Goal: Register for event/course

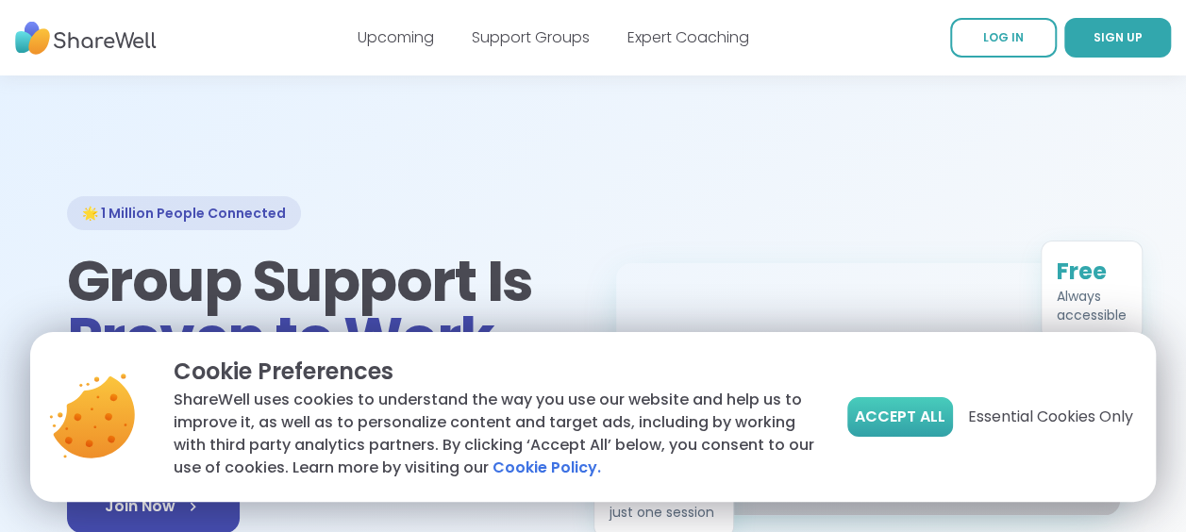
click at [876, 409] on span "Accept All" at bounding box center [900, 417] width 91 height 23
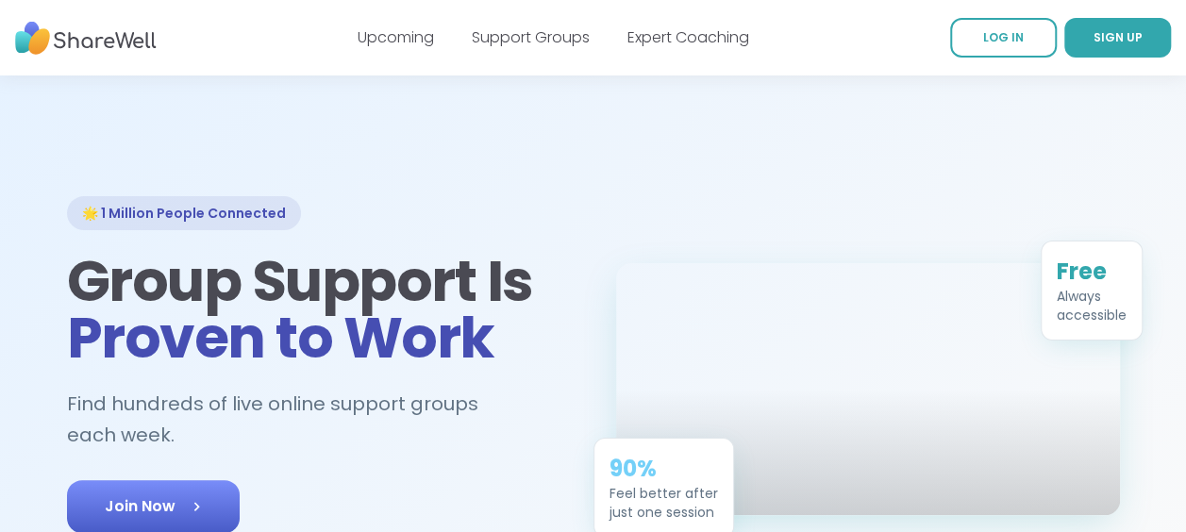
click at [151, 507] on span "Join Now" at bounding box center [153, 506] width 97 height 23
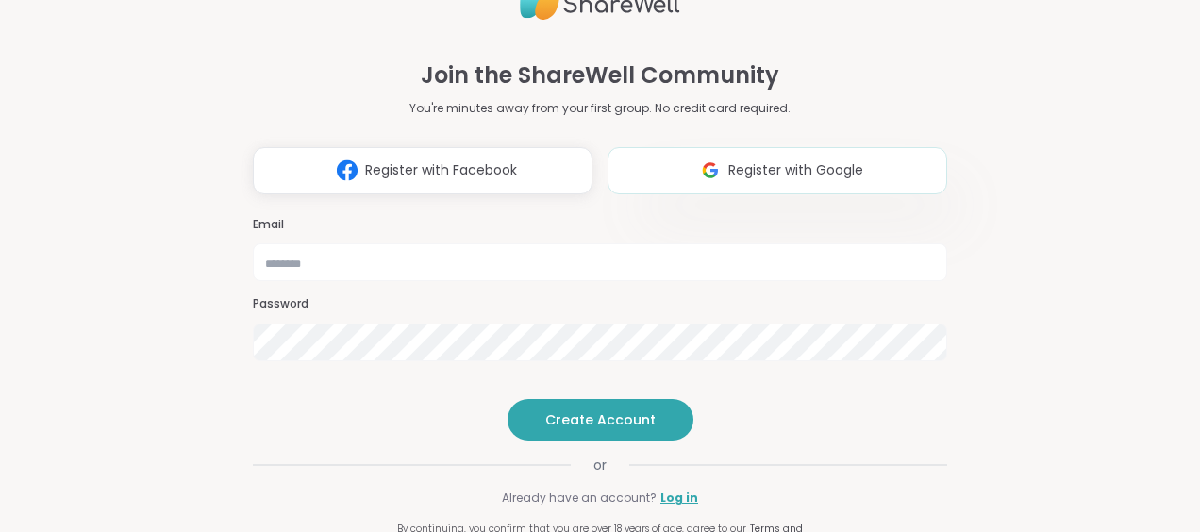
click at [760, 160] on span "Register with Google" at bounding box center [796, 170] width 135 height 20
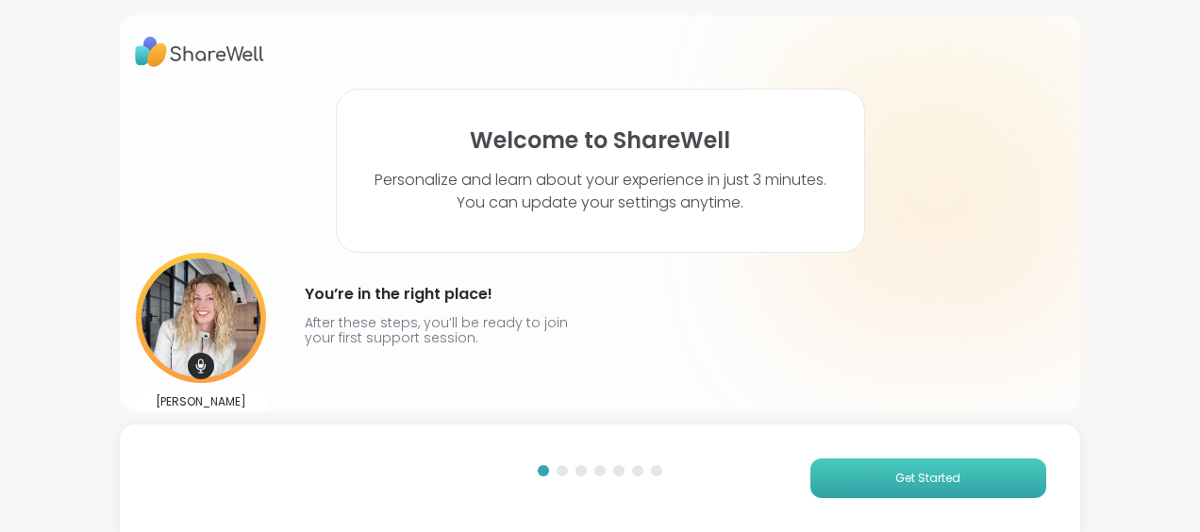
click at [900, 465] on button "Get Started" at bounding box center [929, 479] width 236 height 40
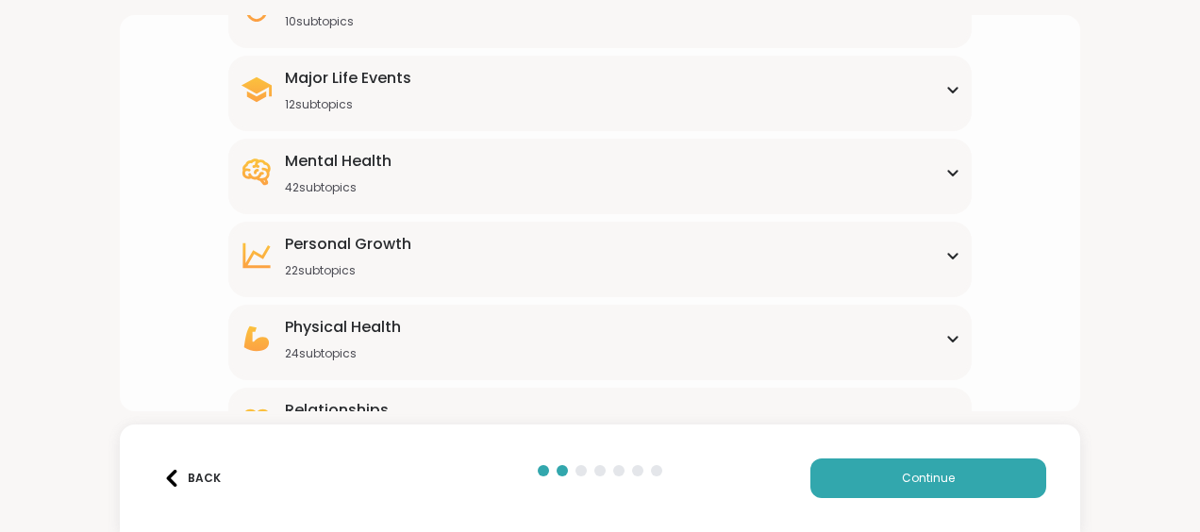
scroll to position [294, 0]
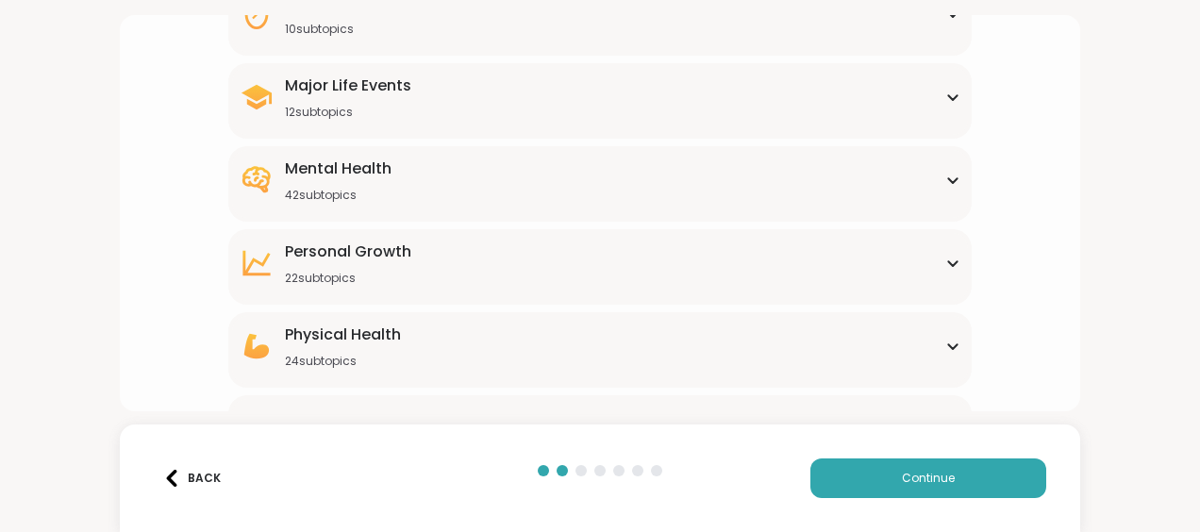
click at [946, 92] on icon at bounding box center [953, 96] width 15 height 9
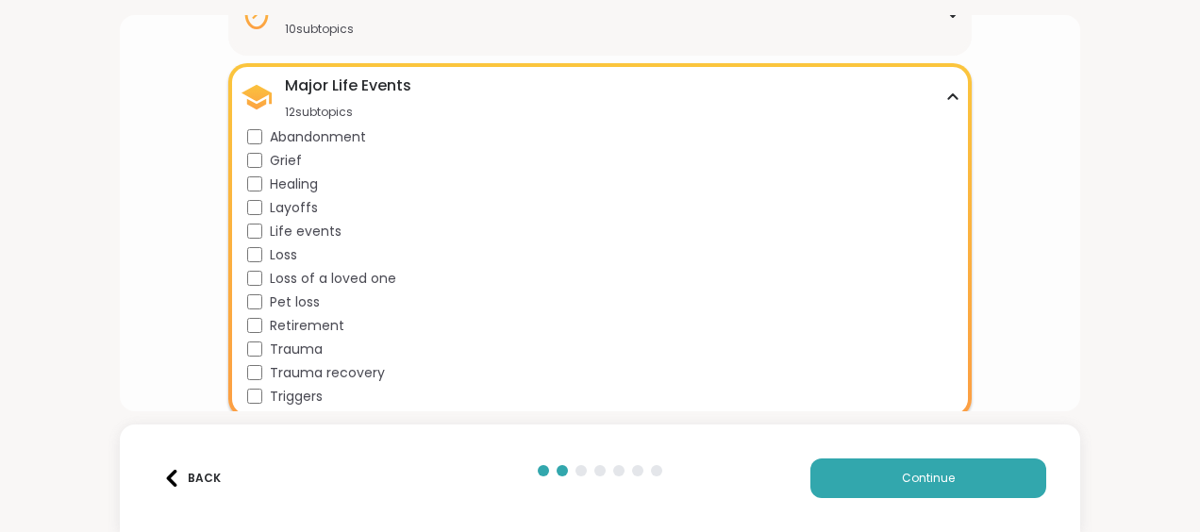
click at [949, 96] on icon at bounding box center [953, 96] width 8 height 5
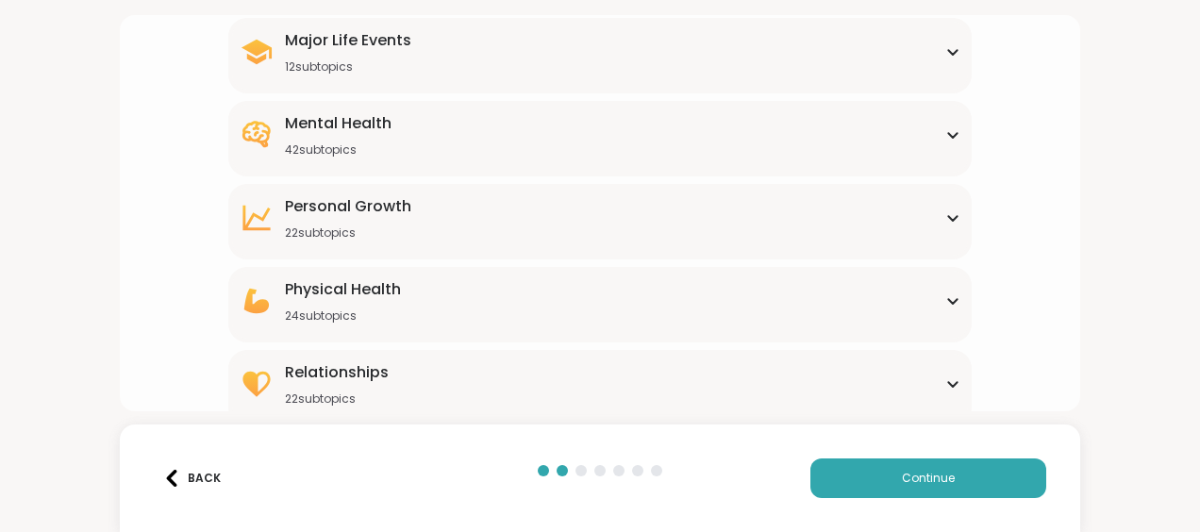
scroll to position [353, 0]
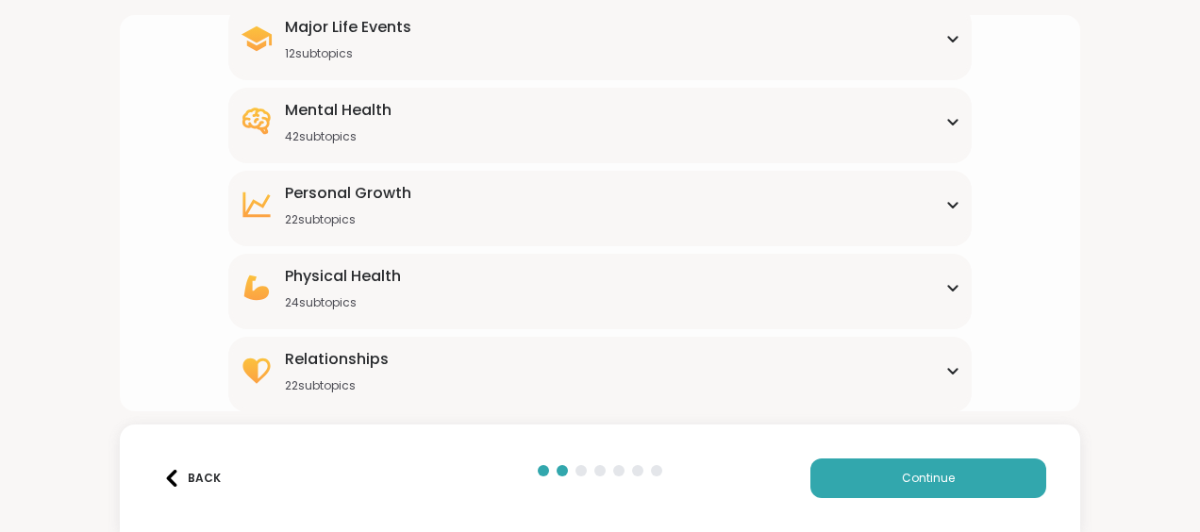
click at [946, 117] on icon at bounding box center [953, 121] width 15 height 9
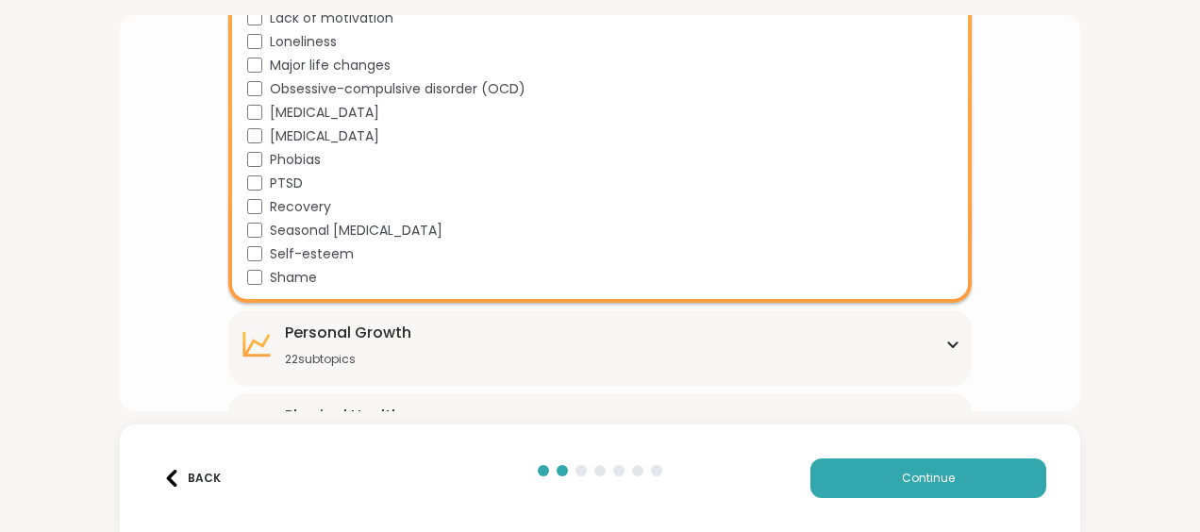
scroll to position [1162, 0]
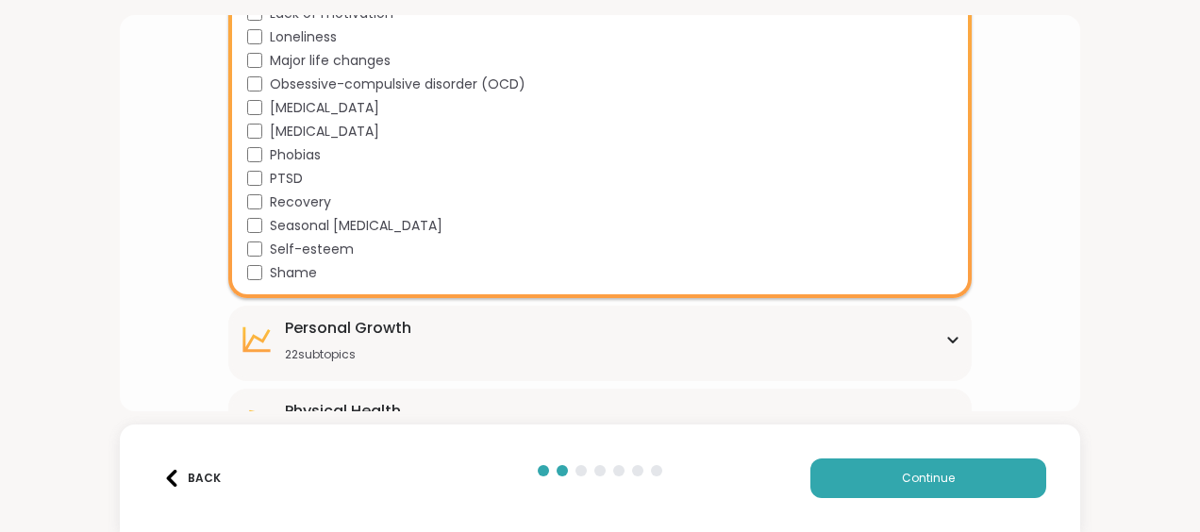
click at [926, 129] on div "[MEDICAL_DATA]" at bounding box center [603, 132] width 713 height 20
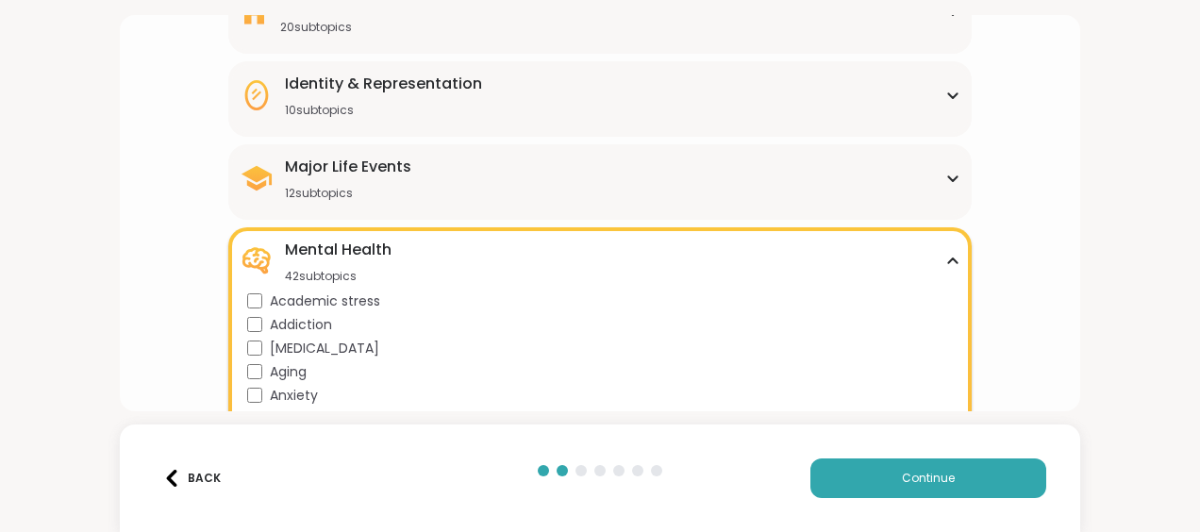
scroll to position [227, 0]
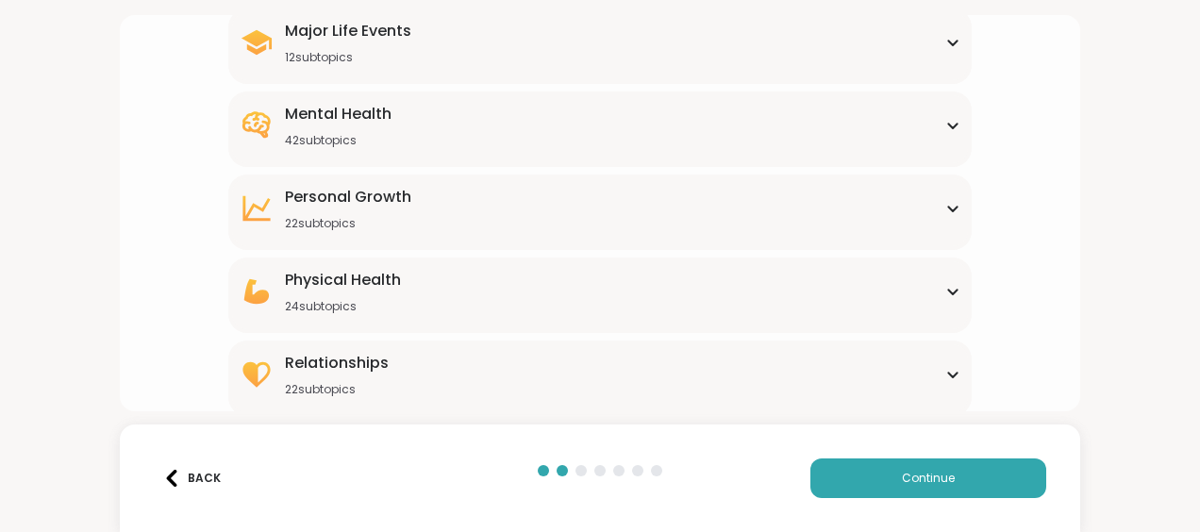
scroll to position [353, 0]
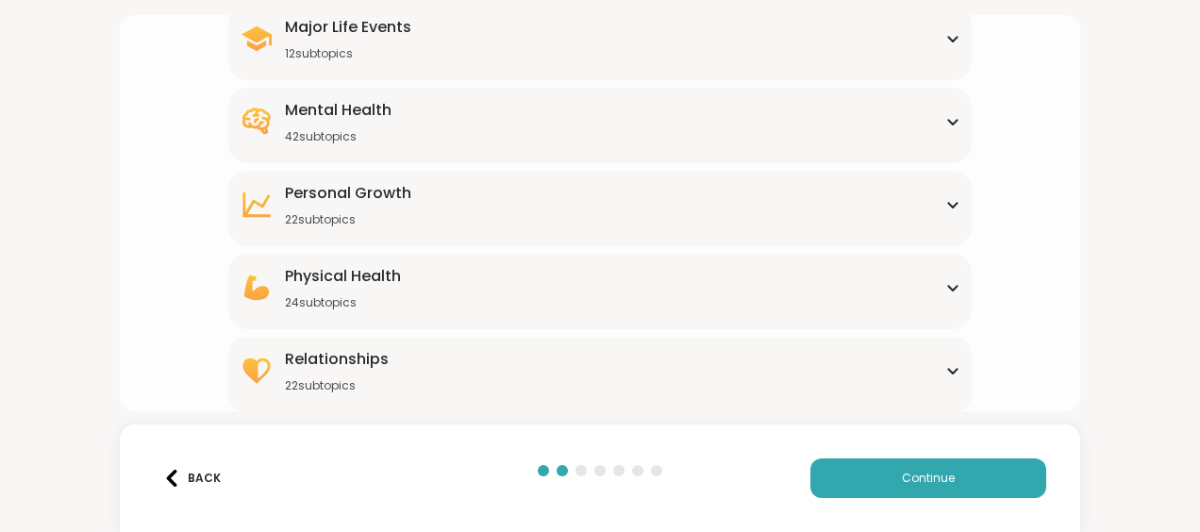
click at [949, 370] on icon at bounding box center [953, 371] width 8 height 5
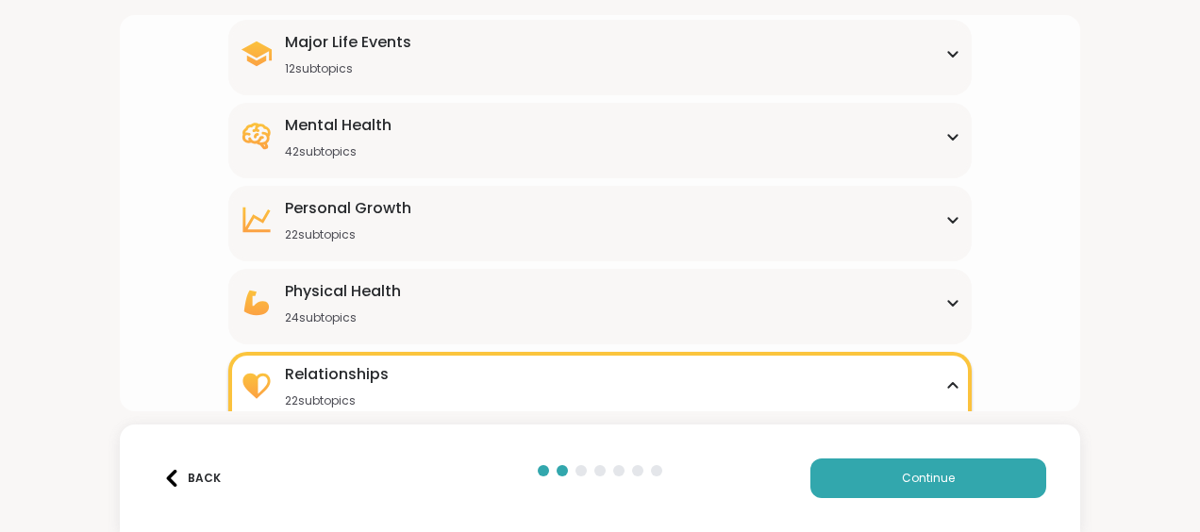
scroll to position [342, 0]
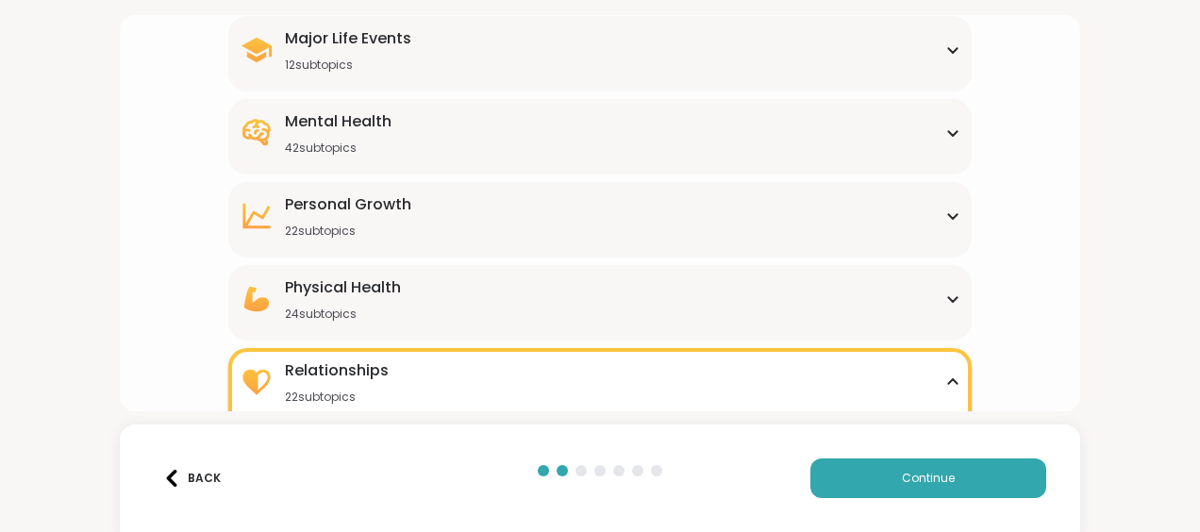
click at [949, 217] on icon at bounding box center [953, 216] width 8 height 5
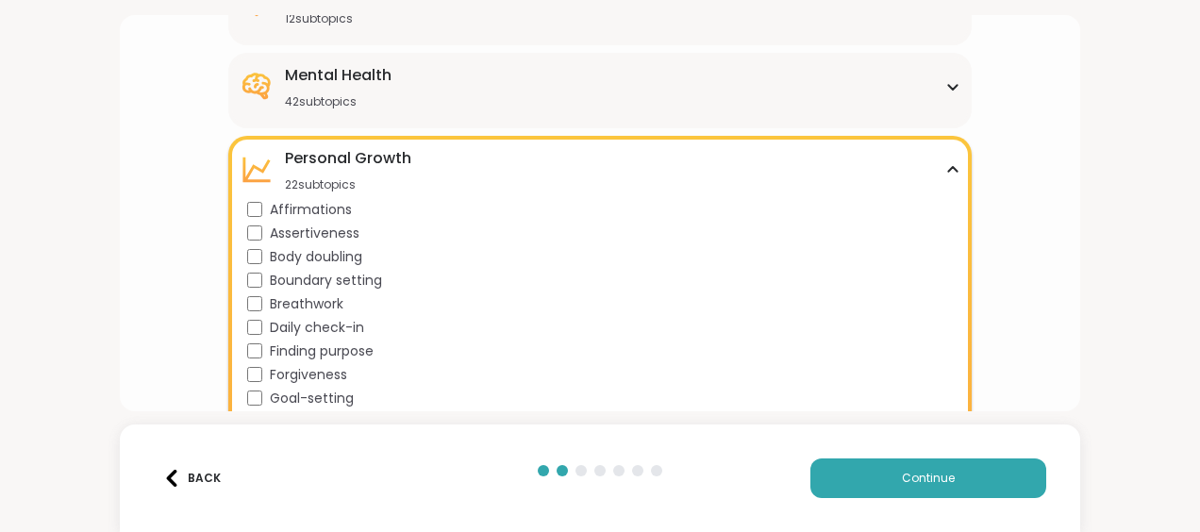
scroll to position [387, 0]
click at [946, 173] on icon at bounding box center [953, 170] width 15 height 9
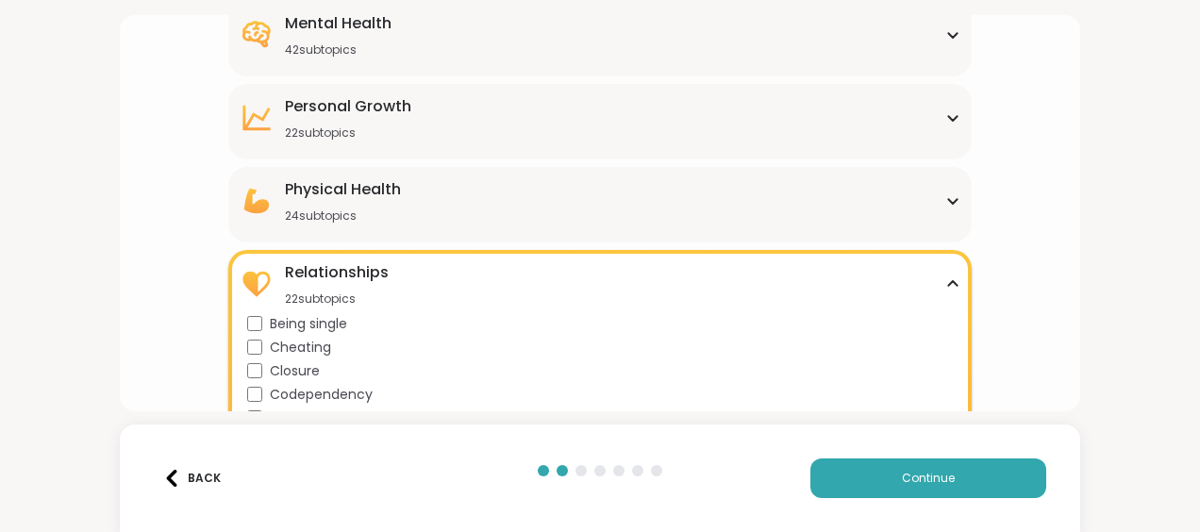
scroll to position [463, 0]
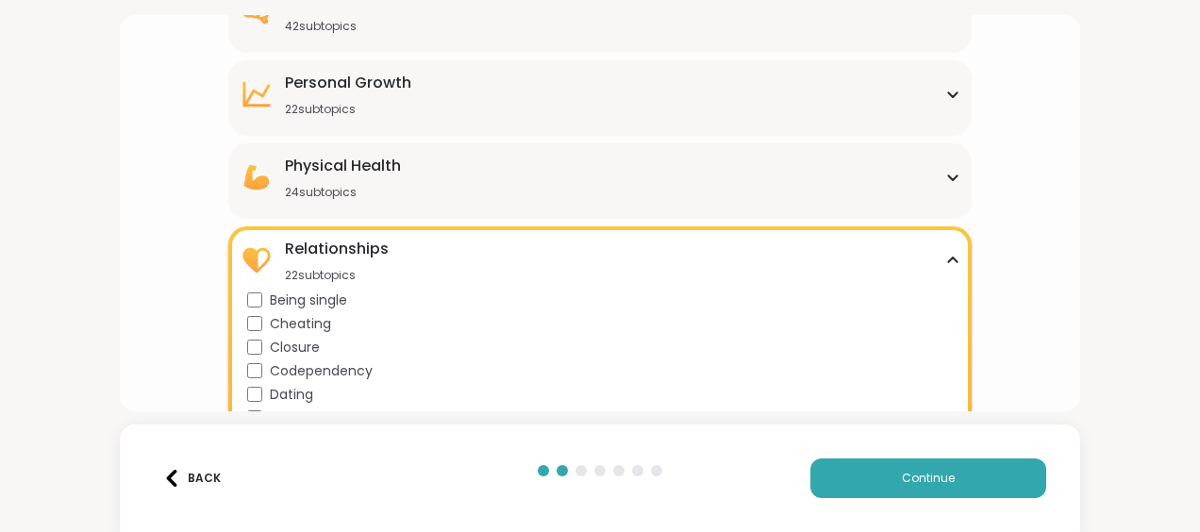
click at [947, 265] on div "Relationships 22 subtopics" at bounding box center [600, 260] width 721 height 45
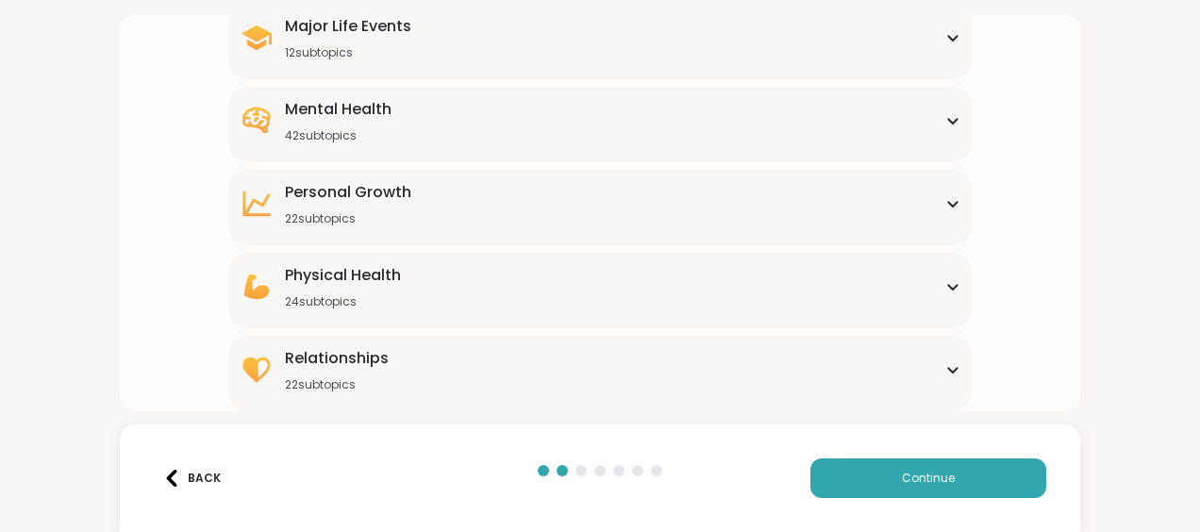
scroll to position [353, 0]
click at [946, 367] on icon at bounding box center [953, 370] width 15 height 9
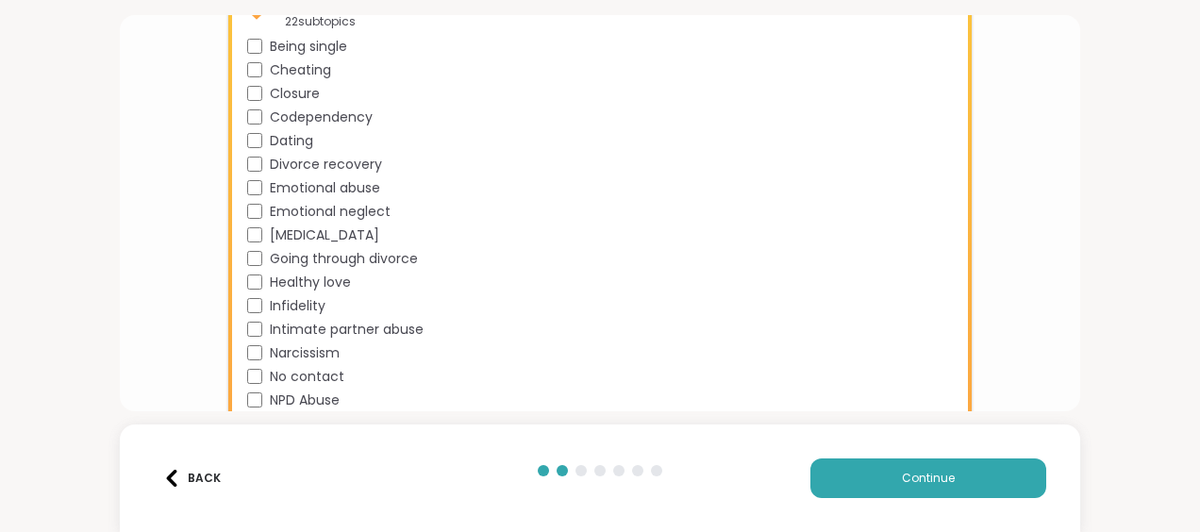
scroll to position [868, 0]
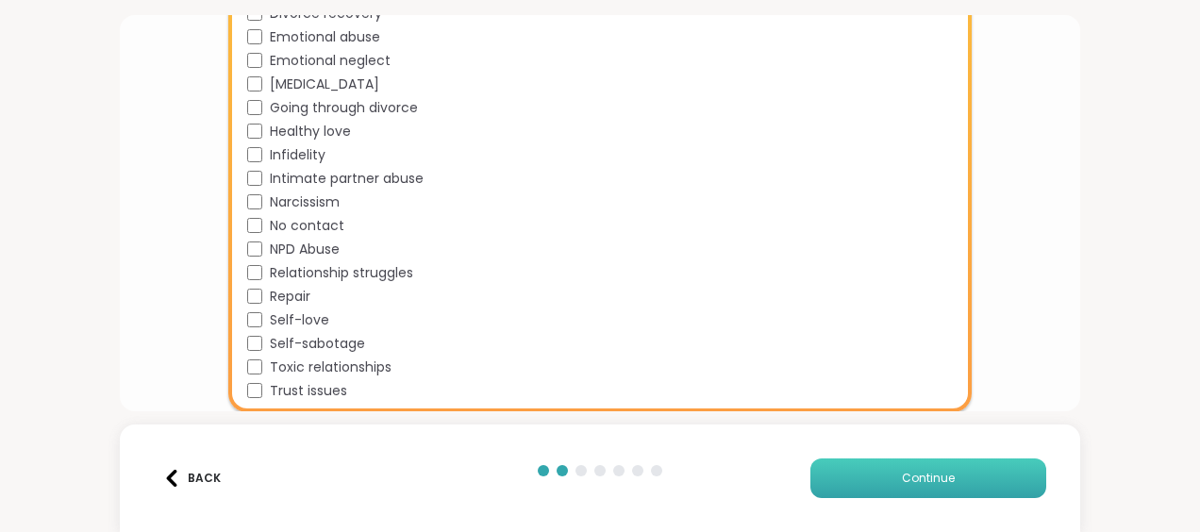
click at [912, 467] on button "Continue" at bounding box center [929, 479] width 236 height 40
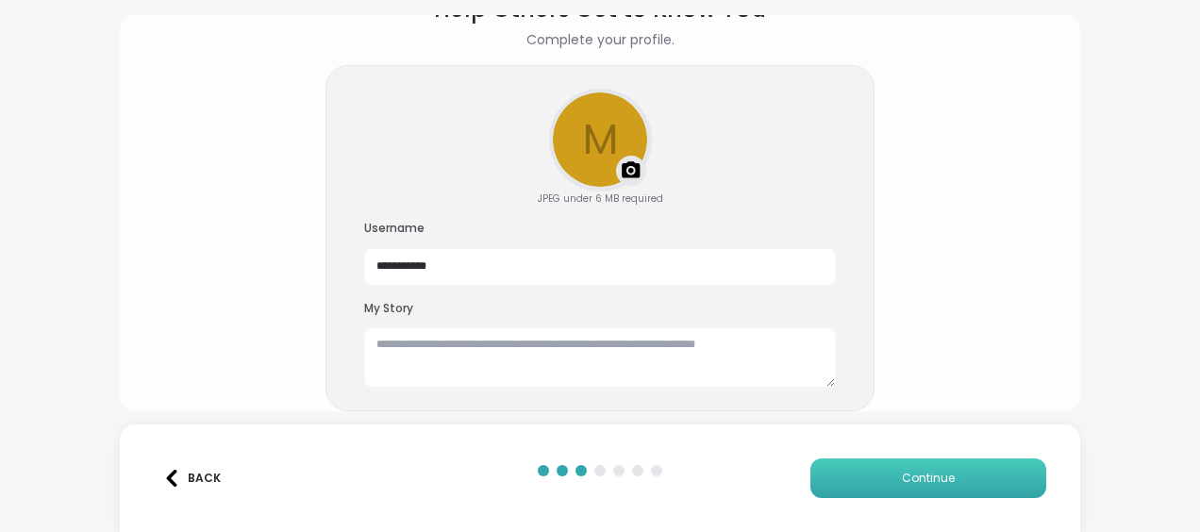
scroll to position [111, 0]
click at [391, 351] on textarea at bounding box center [600, 357] width 472 height 60
type textarea "**********"
click at [902, 478] on span "Continue" at bounding box center [928, 478] width 53 height 17
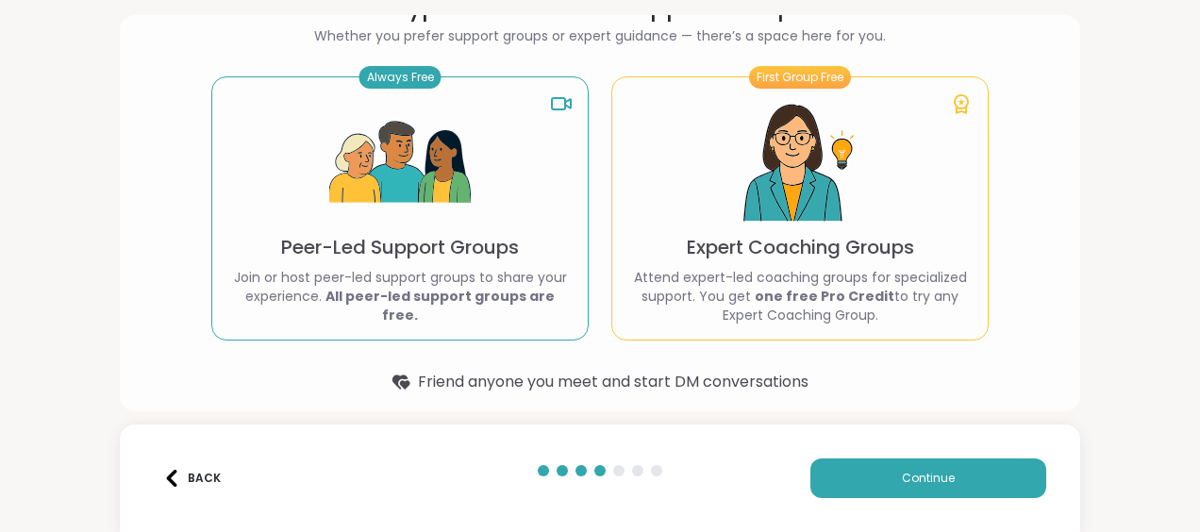
click at [423, 176] on img at bounding box center [400, 163] width 142 height 142
click at [904, 491] on button "Continue" at bounding box center [929, 479] width 236 height 40
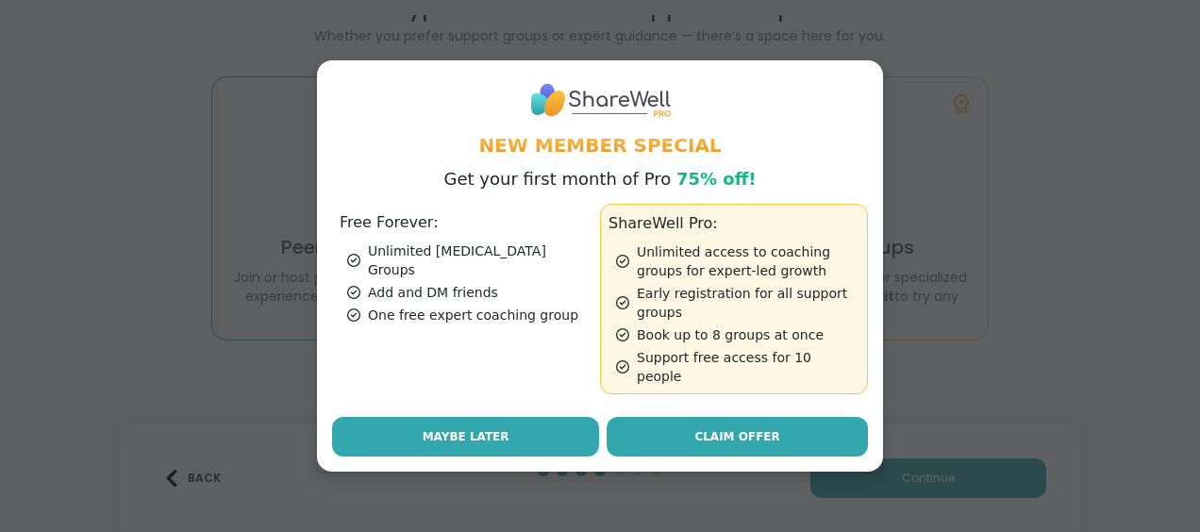
click at [513, 436] on button "Maybe Later" at bounding box center [465, 437] width 267 height 40
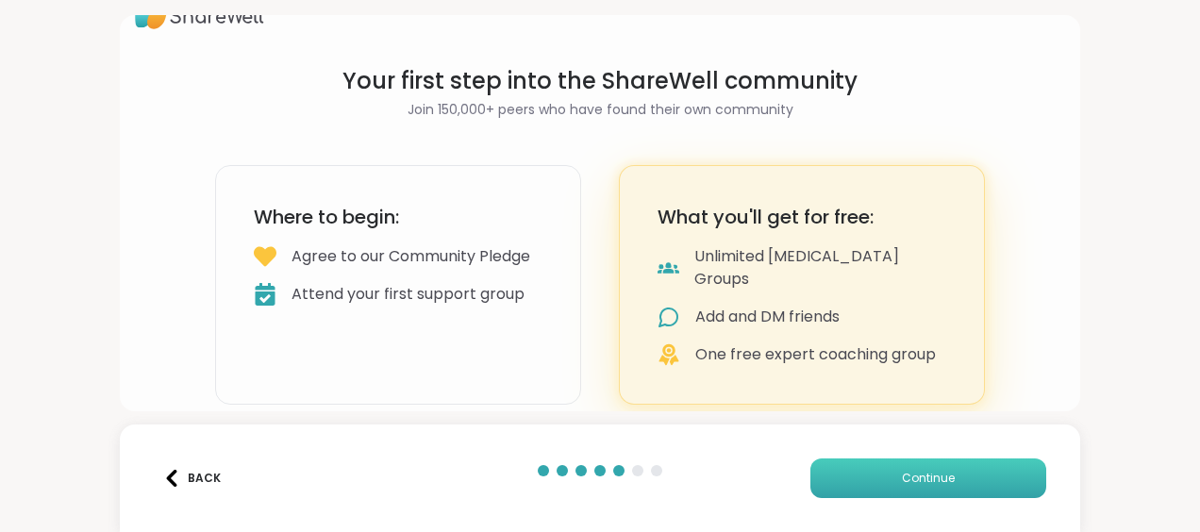
click at [829, 481] on button "Continue" at bounding box center [929, 479] width 236 height 40
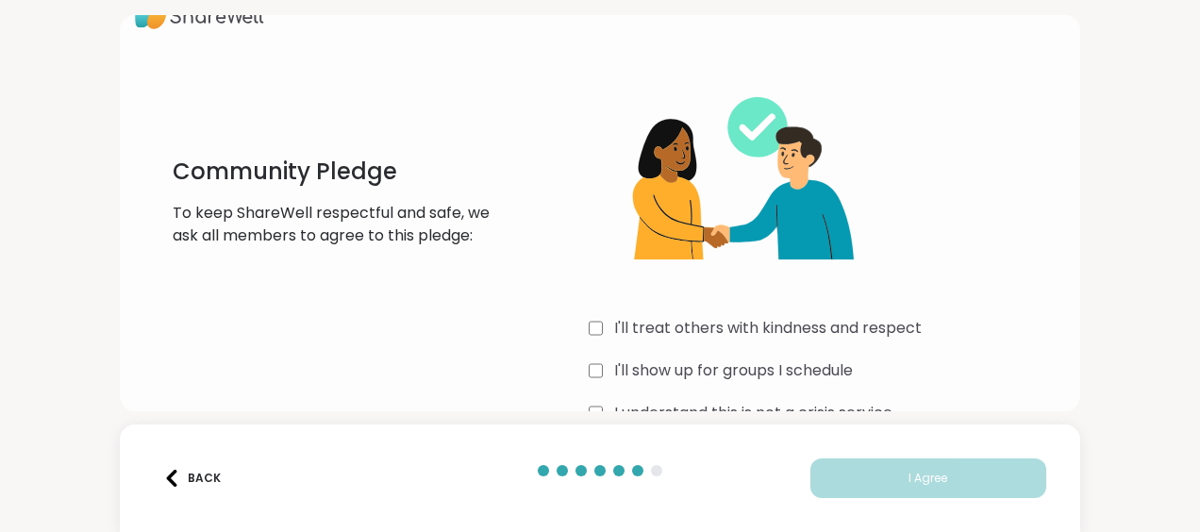
scroll to position [85, 0]
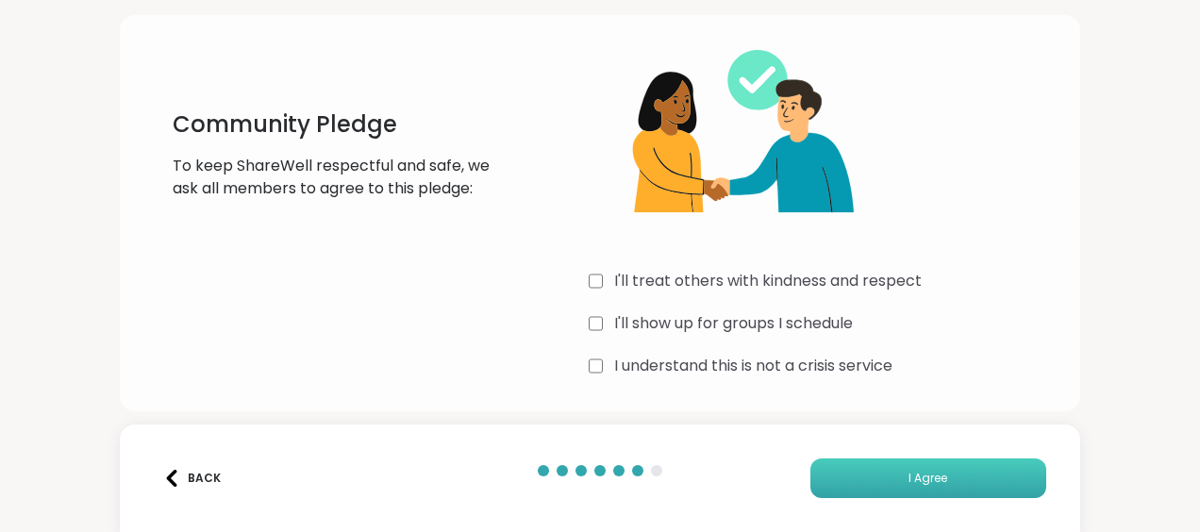
click at [862, 472] on button "I Agree" at bounding box center [929, 479] width 236 height 40
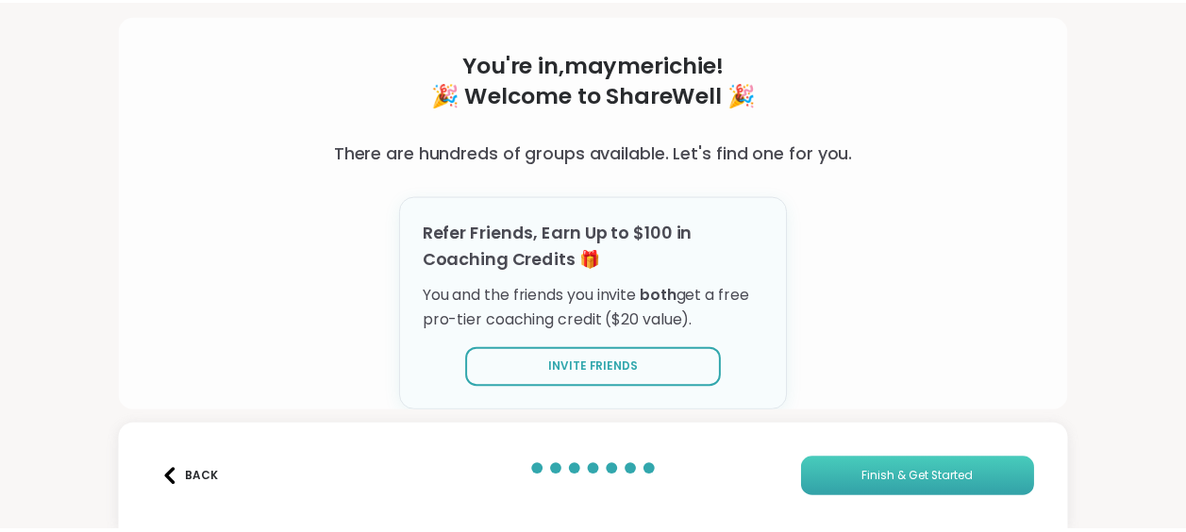
scroll to position [76, 0]
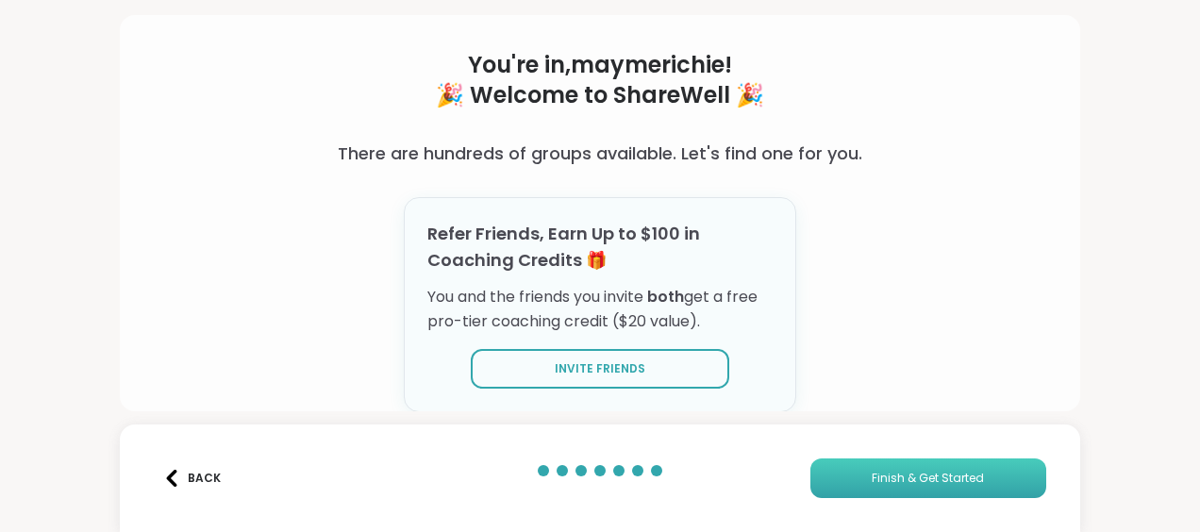
click at [849, 483] on button "Finish & Get Started" at bounding box center [929, 479] width 236 height 40
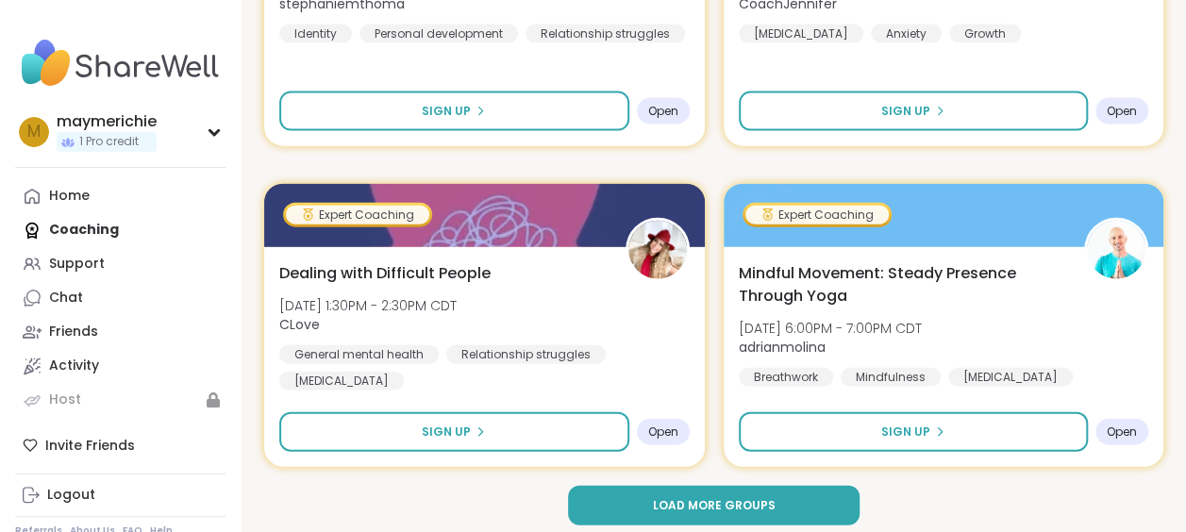
scroll to position [5657, 0]
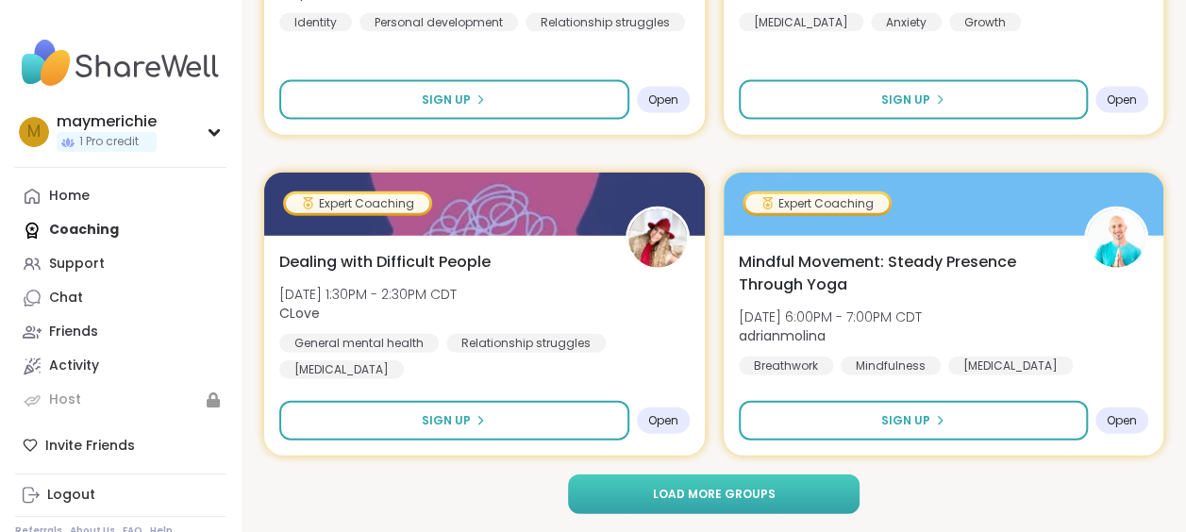
click at [668, 493] on span "Load more groups" at bounding box center [713, 494] width 123 height 17
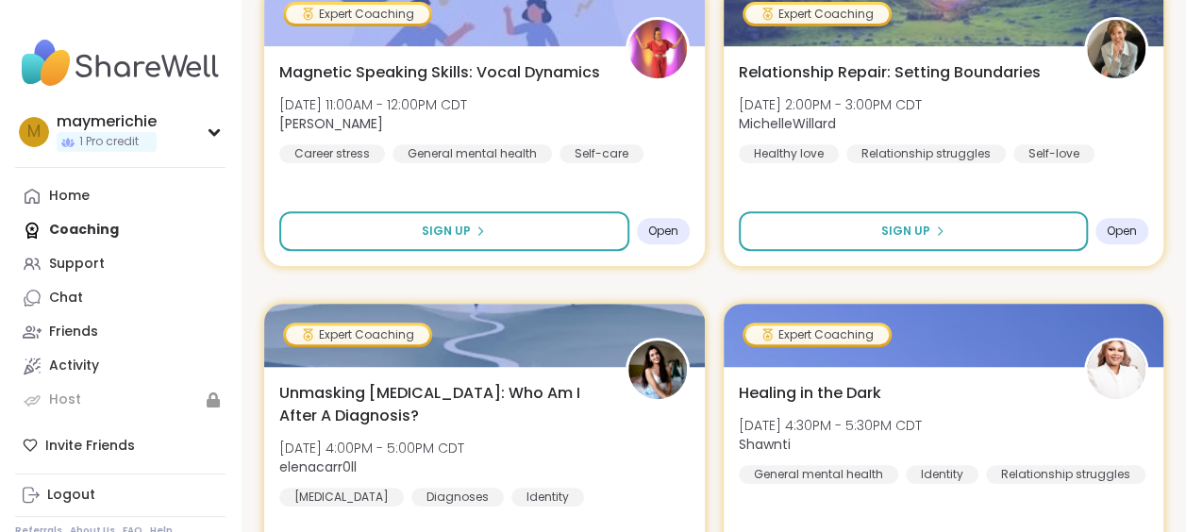
scroll to position [11432, 0]
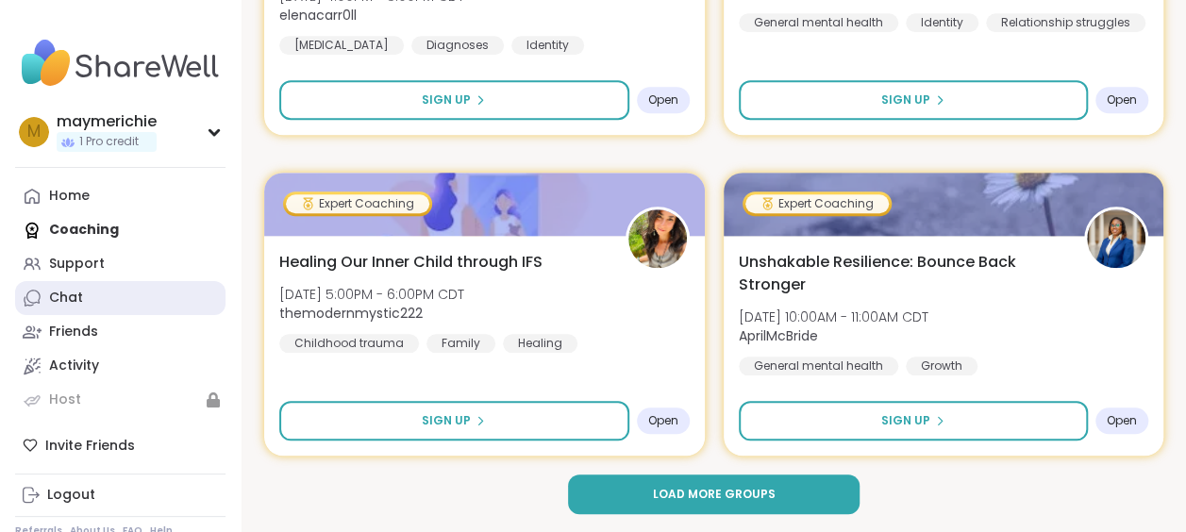
click at [59, 293] on div "Chat" at bounding box center [66, 298] width 34 height 19
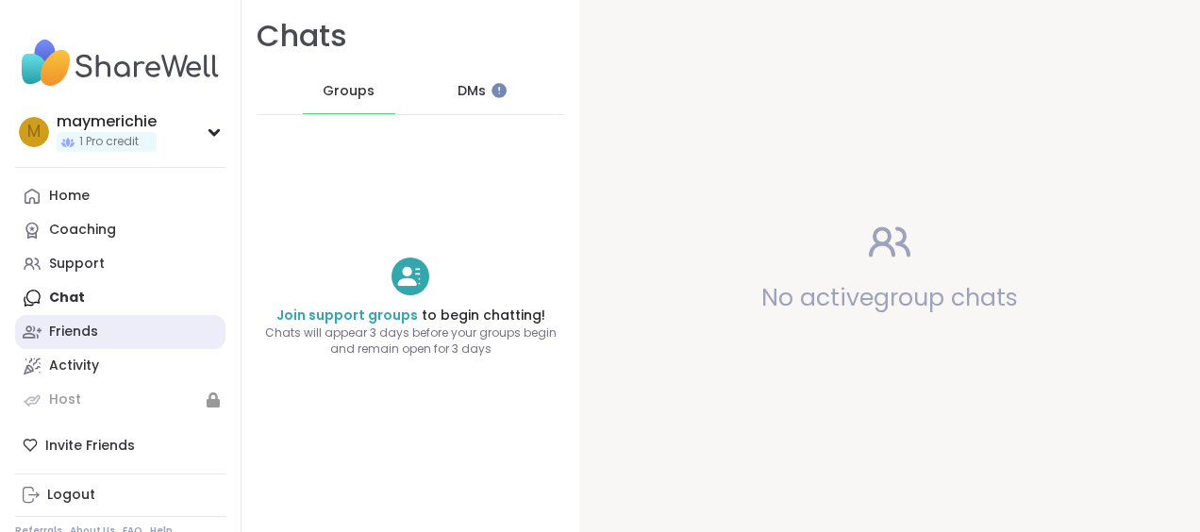
click at [59, 331] on div "Friends" at bounding box center [73, 332] width 49 height 19
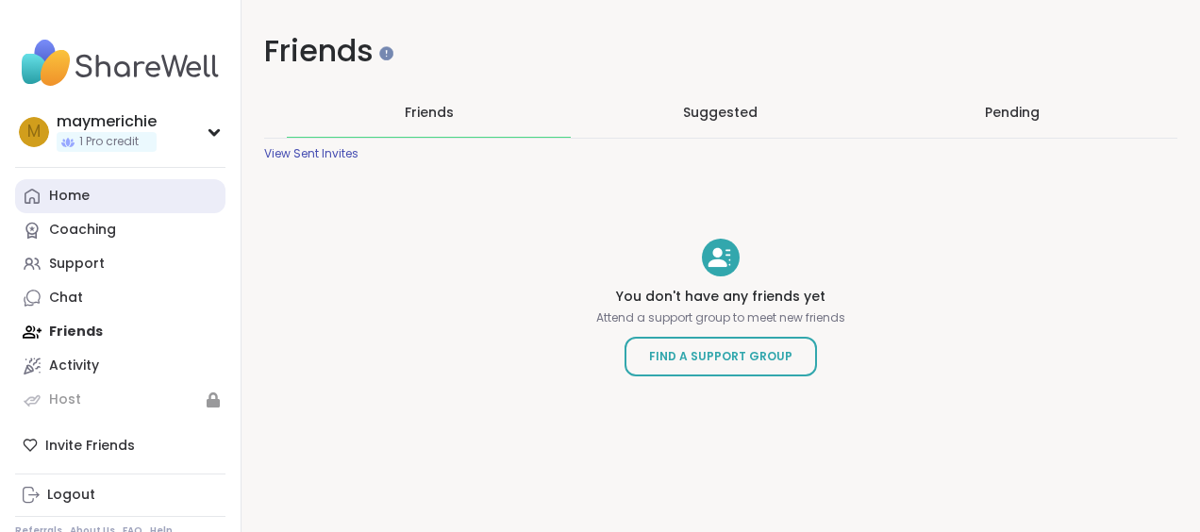
click at [69, 193] on div "Home" at bounding box center [69, 196] width 41 height 19
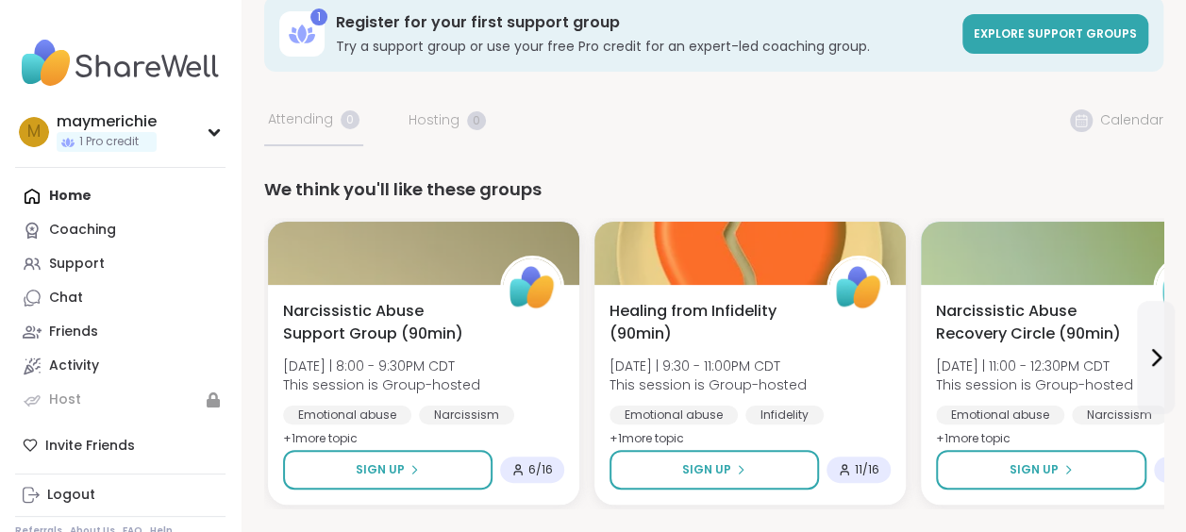
scroll to position [121, 0]
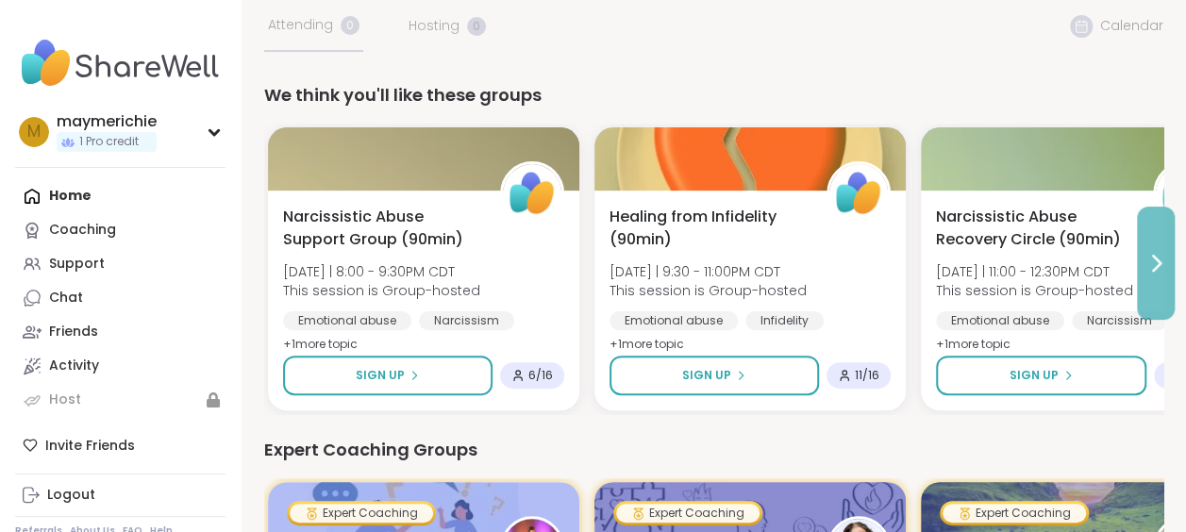
click at [1157, 261] on icon at bounding box center [1156, 263] width 23 height 23
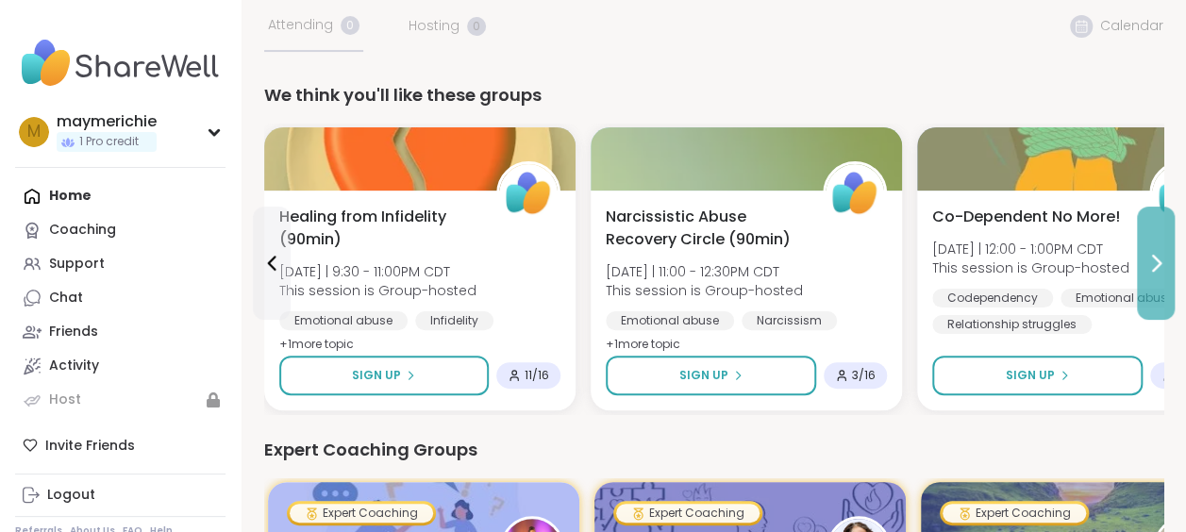
click at [1157, 261] on icon at bounding box center [1156, 263] width 23 height 23
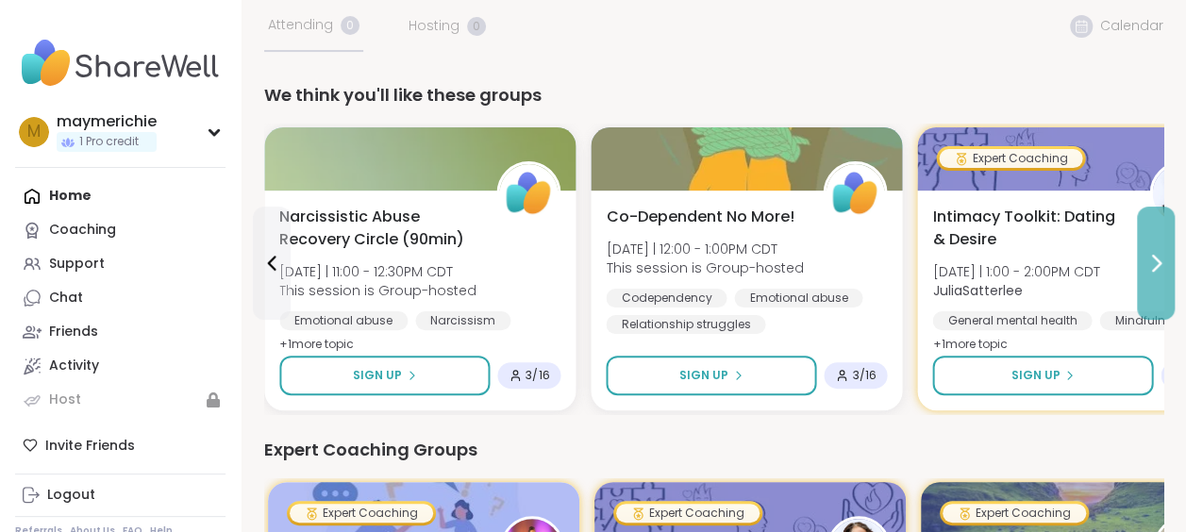
click at [1157, 261] on icon at bounding box center [1156, 263] width 23 height 23
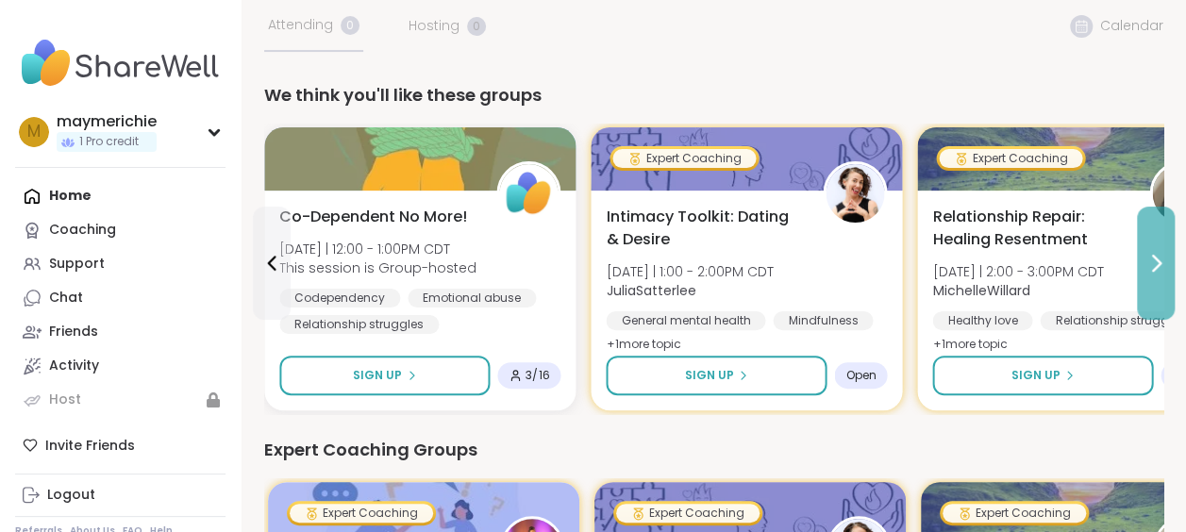
click at [1157, 261] on icon at bounding box center [1156, 263] width 23 height 23
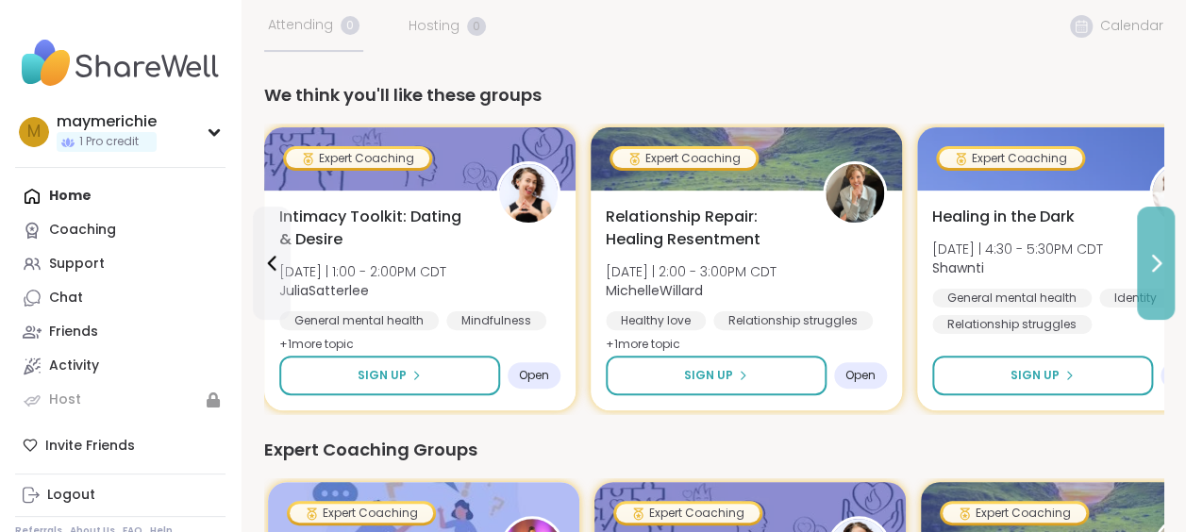
click at [1157, 261] on icon at bounding box center [1156, 263] width 23 height 23
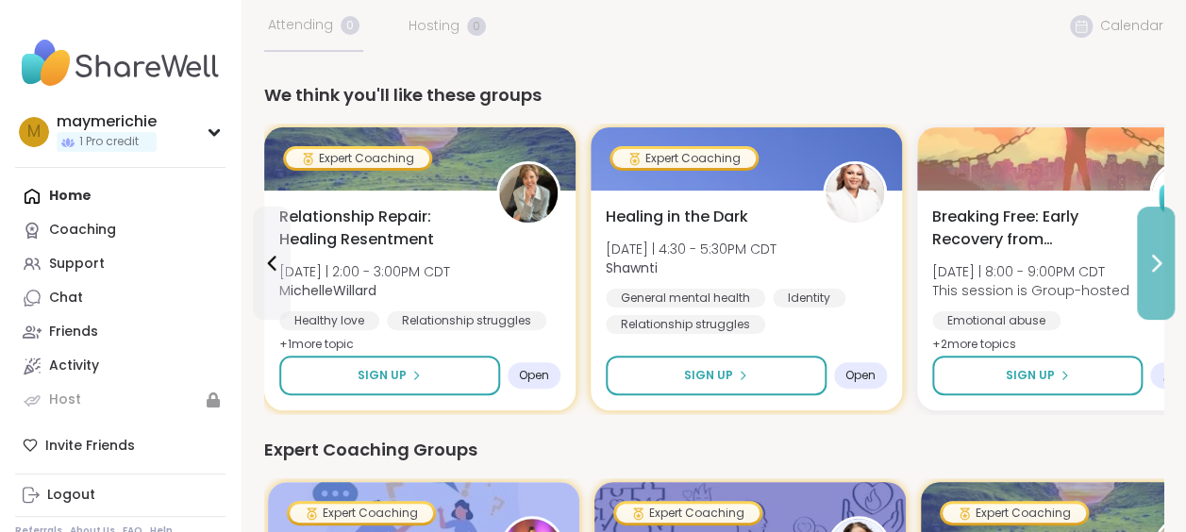
click at [1157, 261] on icon at bounding box center [1156, 263] width 23 height 23
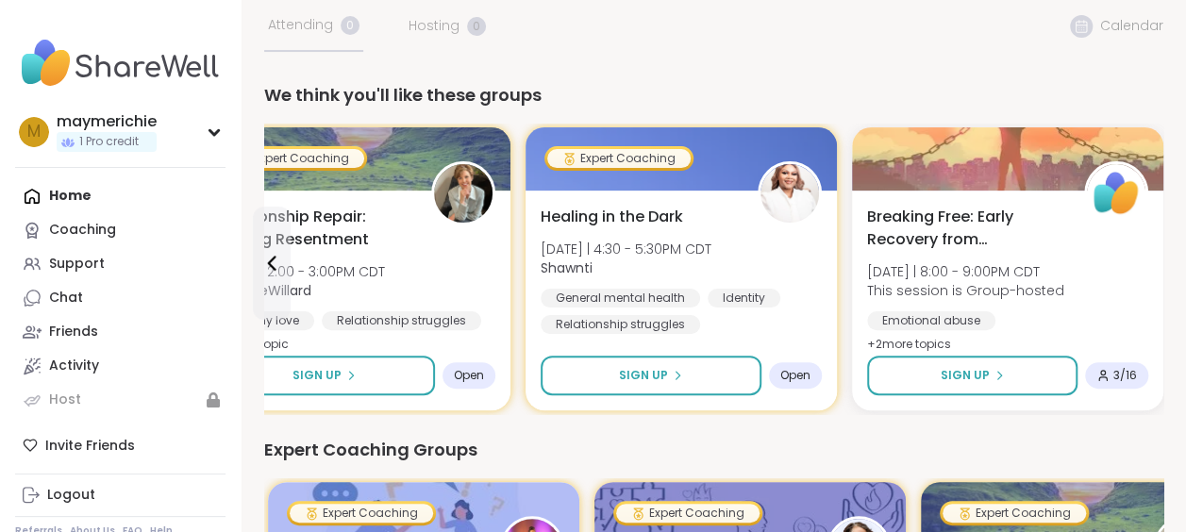
click at [1157, 261] on div "Breaking Free: Early Recovery from Abuse Thu 10/9 | 8:00 - 9:00PM CDT This sess…" at bounding box center [1007, 301] width 311 height 220
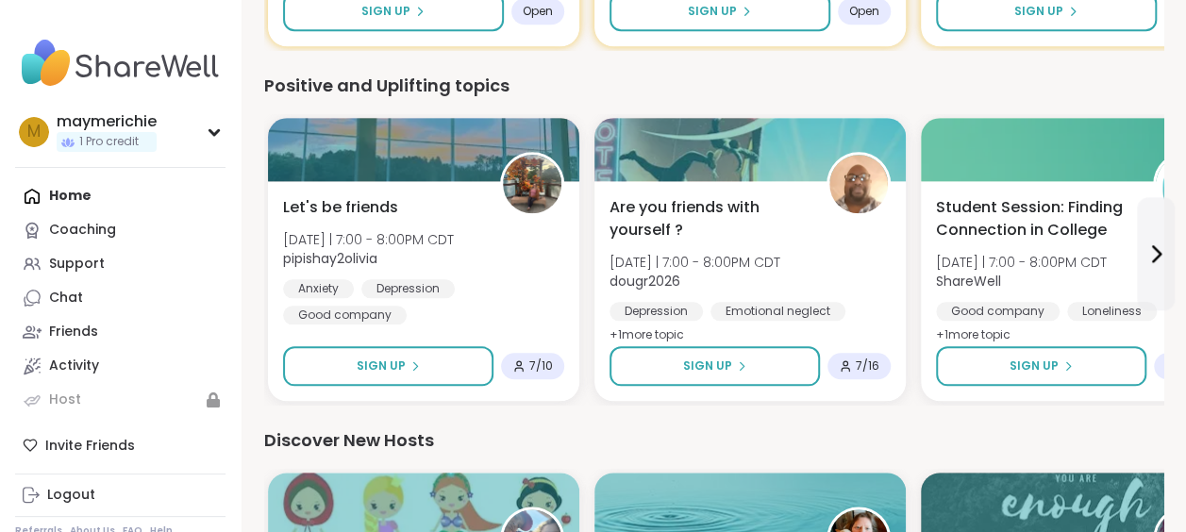
scroll to position [849, 0]
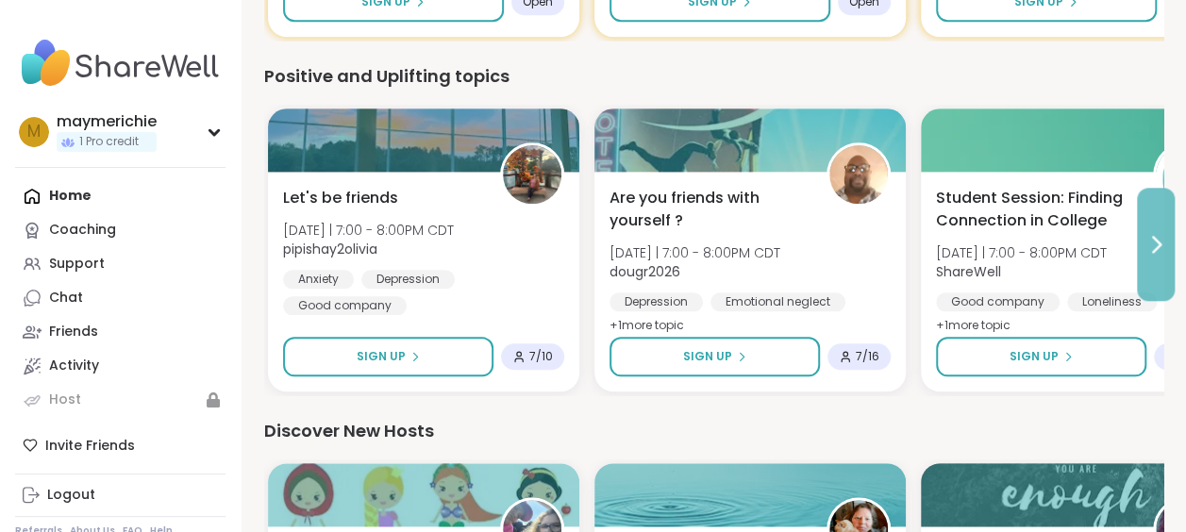
click at [1158, 247] on icon at bounding box center [1156, 244] width 23 height 23
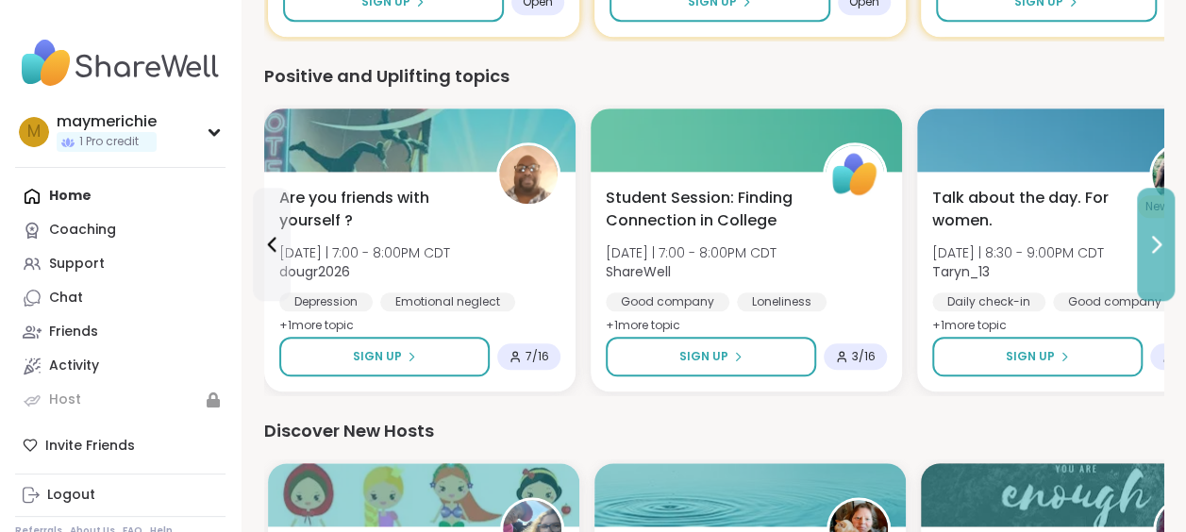
click at [1158, 247] on icon at bounding box center [1156, 244] width 23 height 23
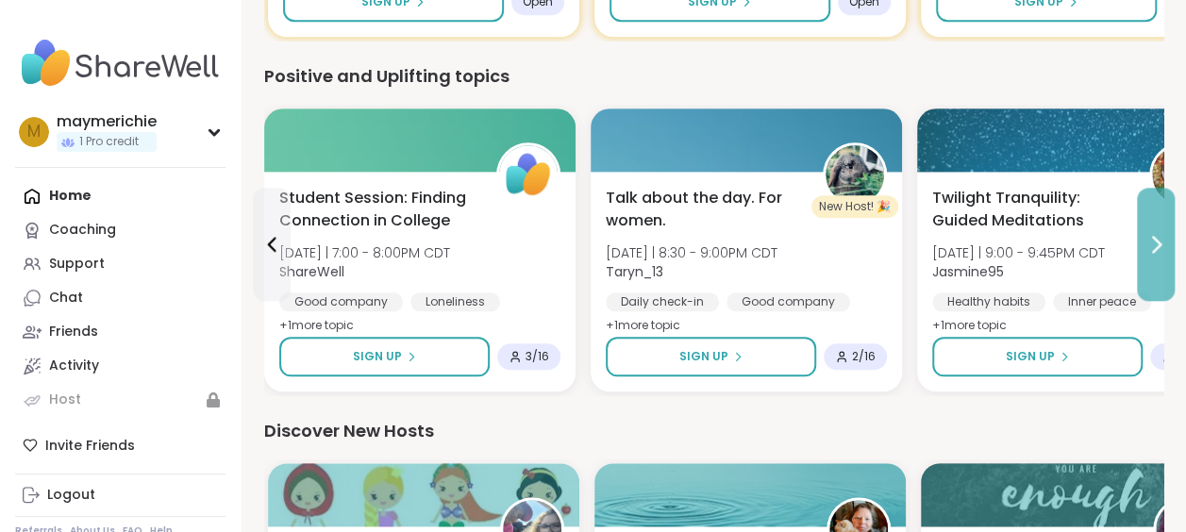
click at [1158, 247] on icon at bounding box center [1156, 244] width 23 height 23
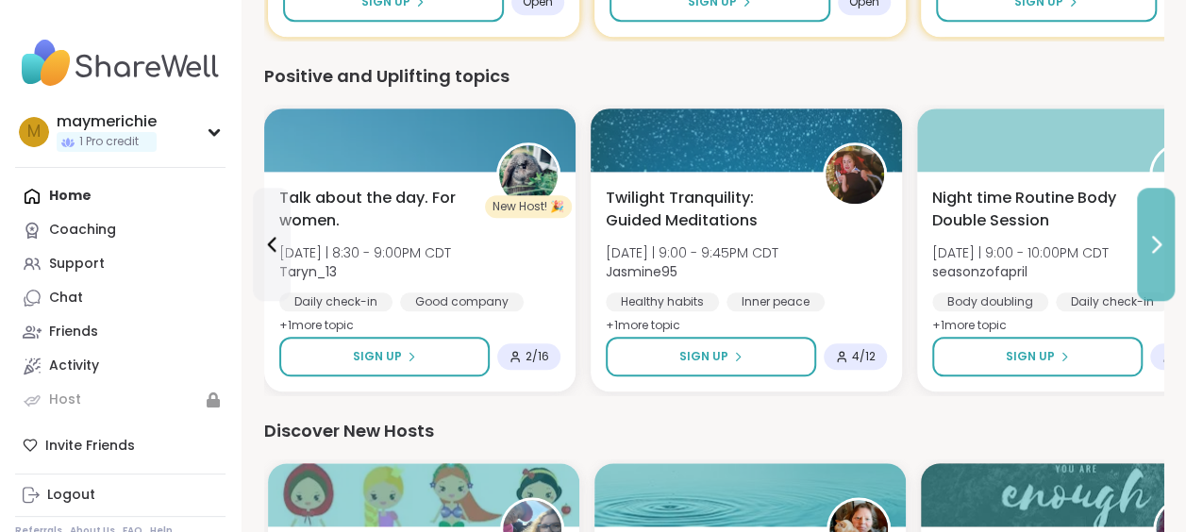
click at [1158, 247] on icon at bounding box center [1156, 244] width 23 height 23
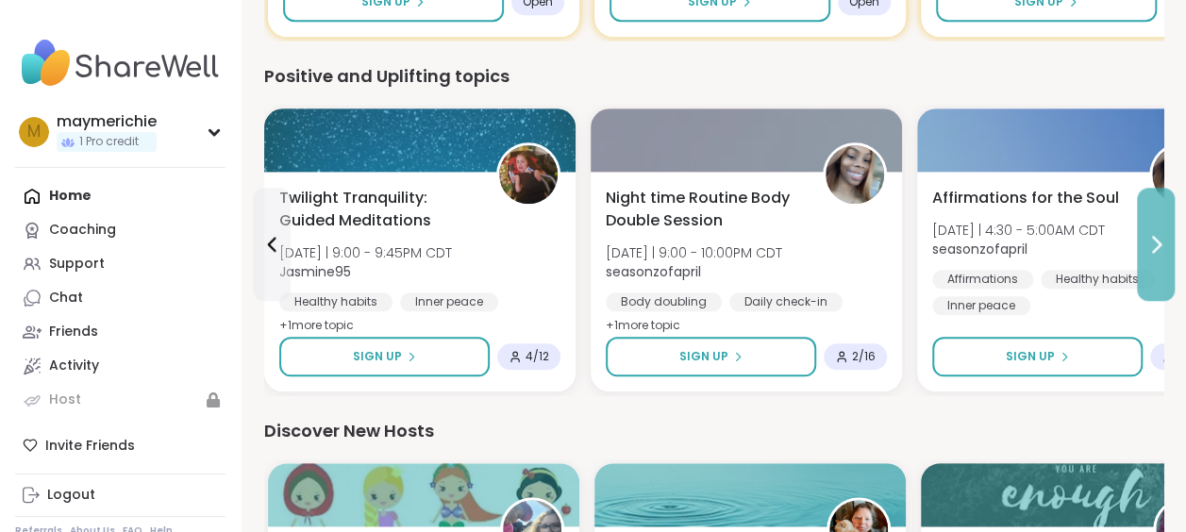
click at [1158, 247] on icon at bounding box center [1156, 244] width 23 height 23
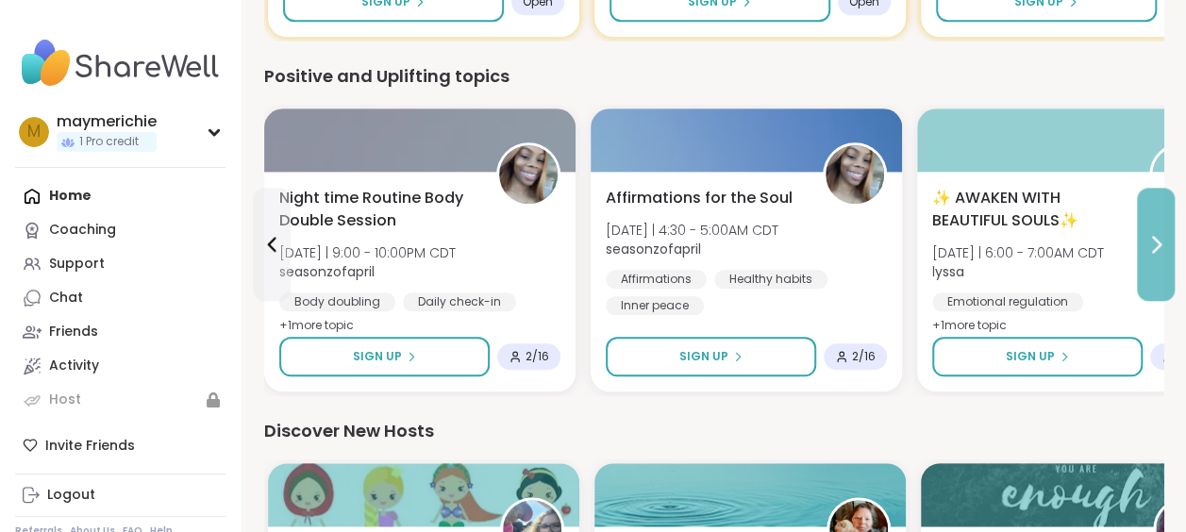
click at [1158, 247] on icon at bounding box center [1156, 244] width 23 height 23
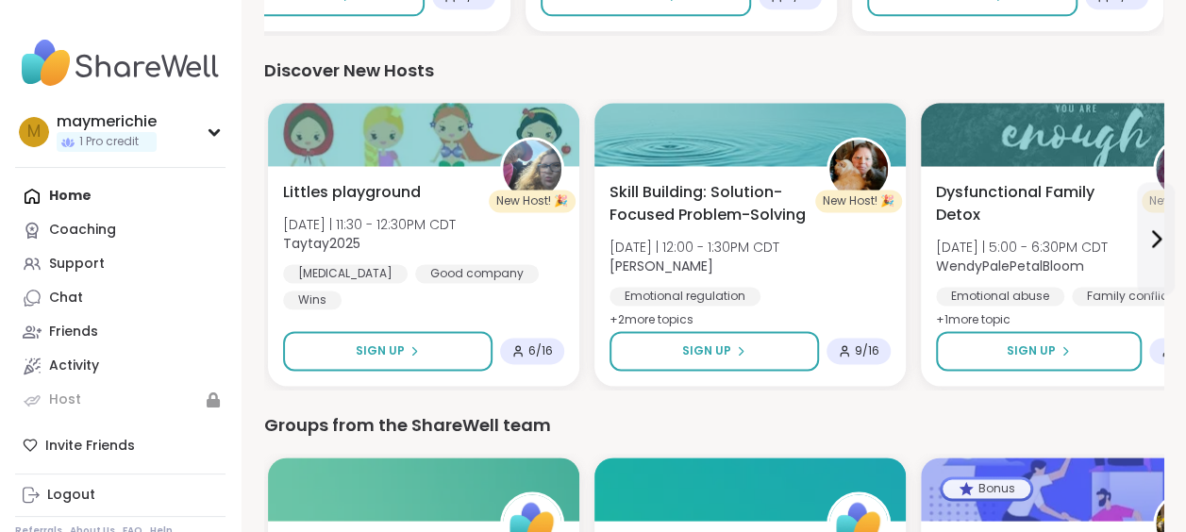
scroll to position [1212, 0]
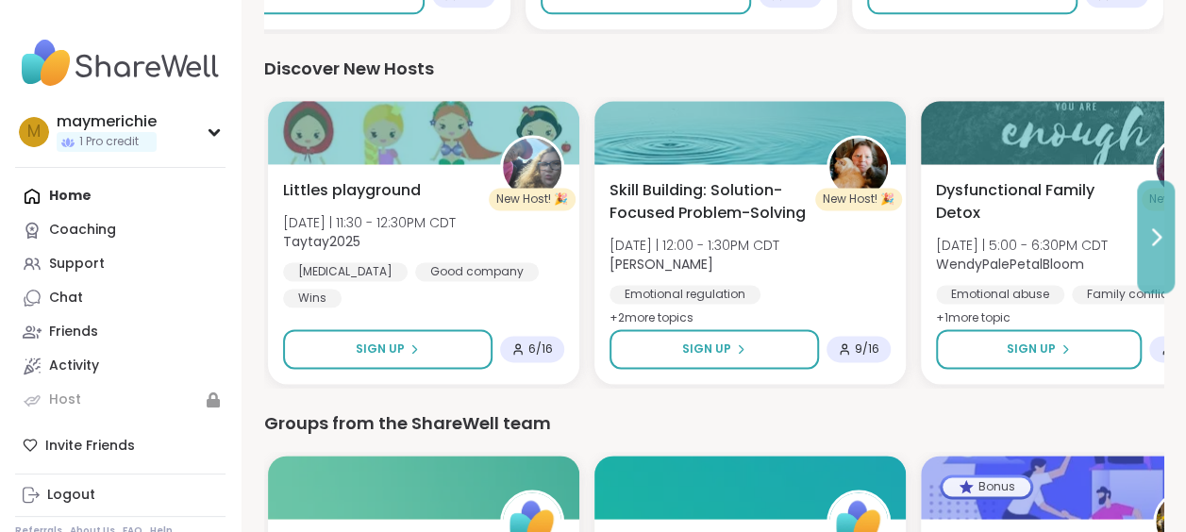
click at [1157, 239] on icon at bounding box center [1157, 236] width 8 height 15
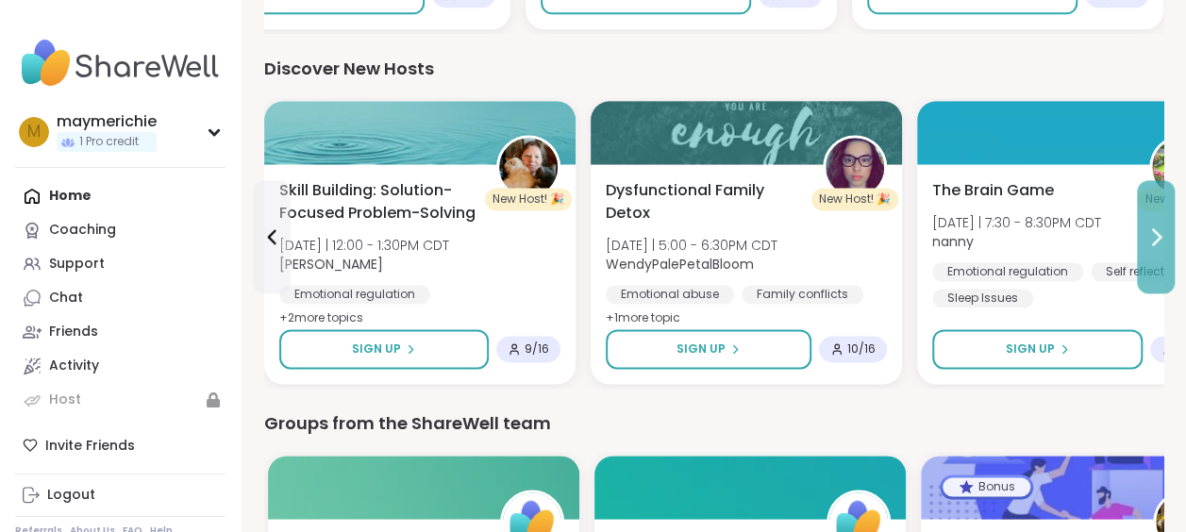
click at [1157, 239] on icon at bounding box center [1157, 236] width 8 height 15
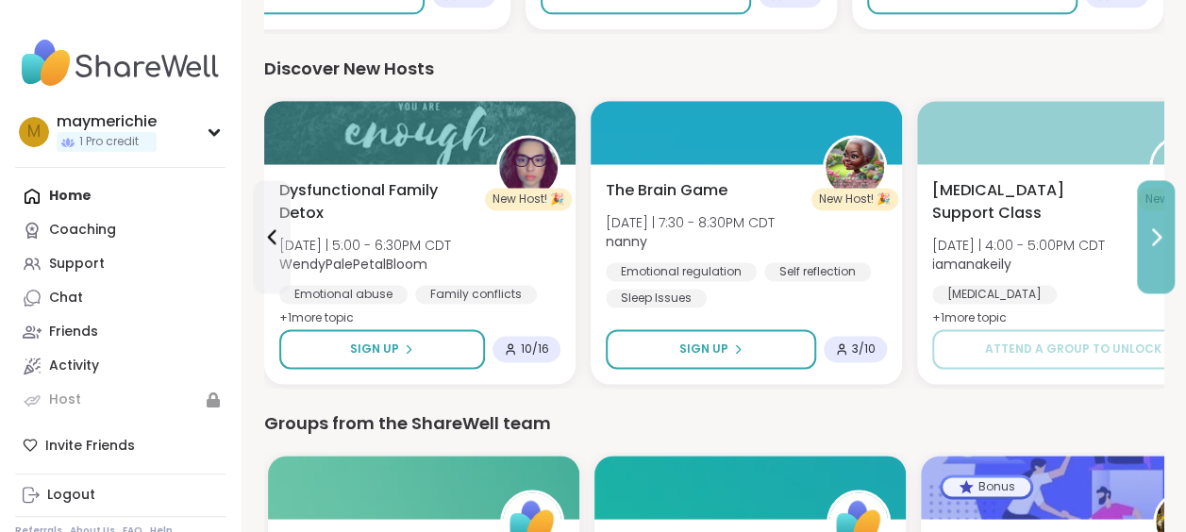
click at [1157, 239] on icon at bounding box center [1157, 236] width 8 height 15
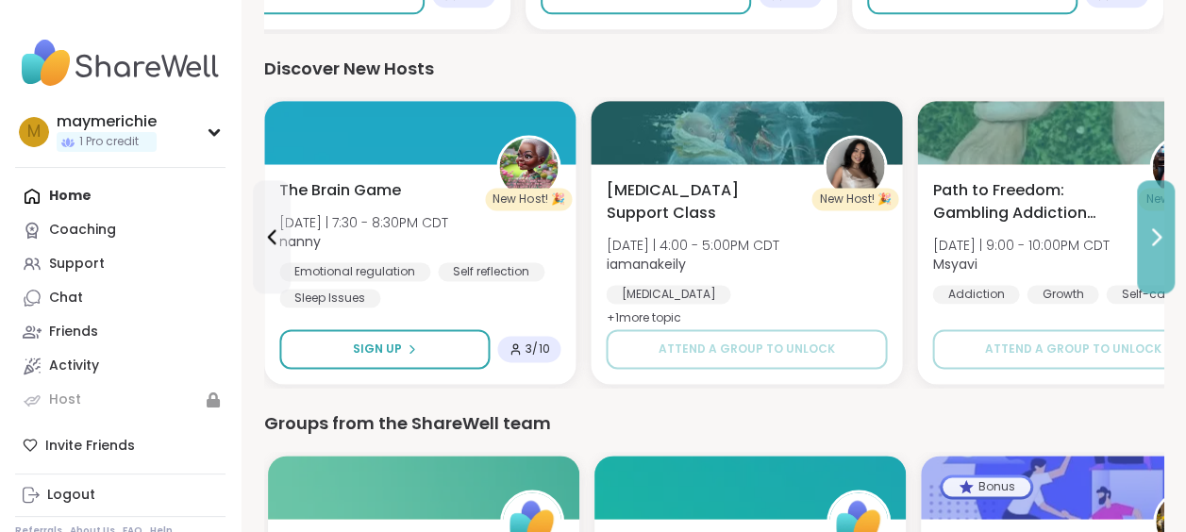
click at [1157, 239] on icon at bounding box center [1157, 236] width 8 height 15
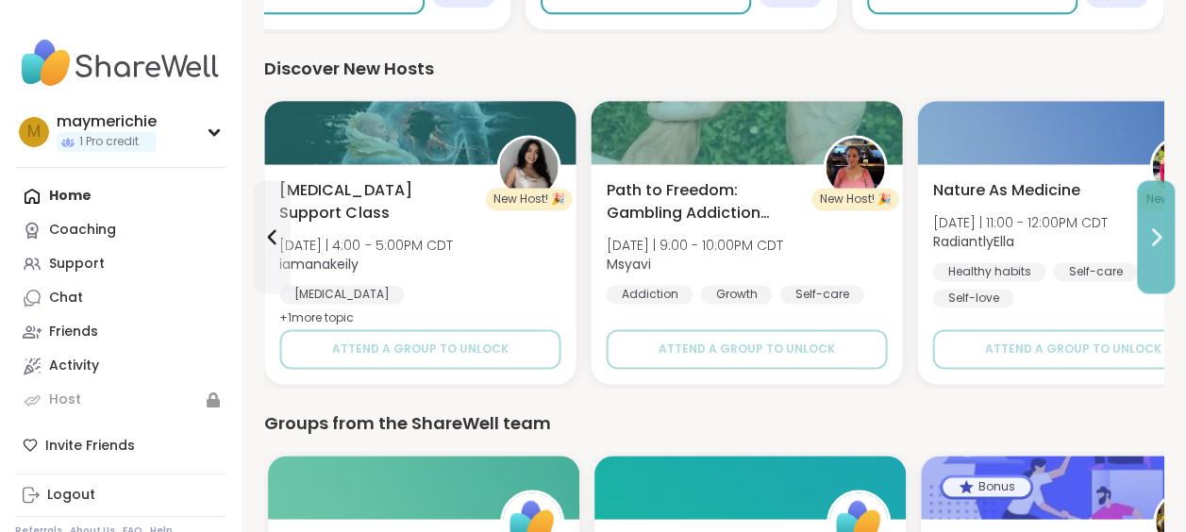
click at [1157, 239] on icon at bounding box center [1157, 236] width 8 height 15
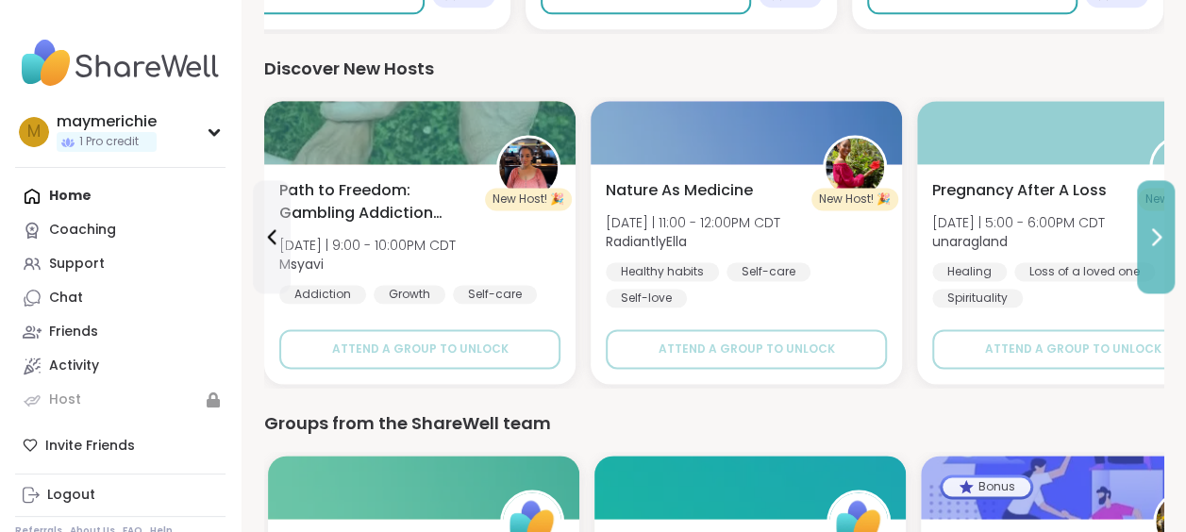
click at [1157, 239] on icon at bounding box center [1157, 236] width 8 height 15
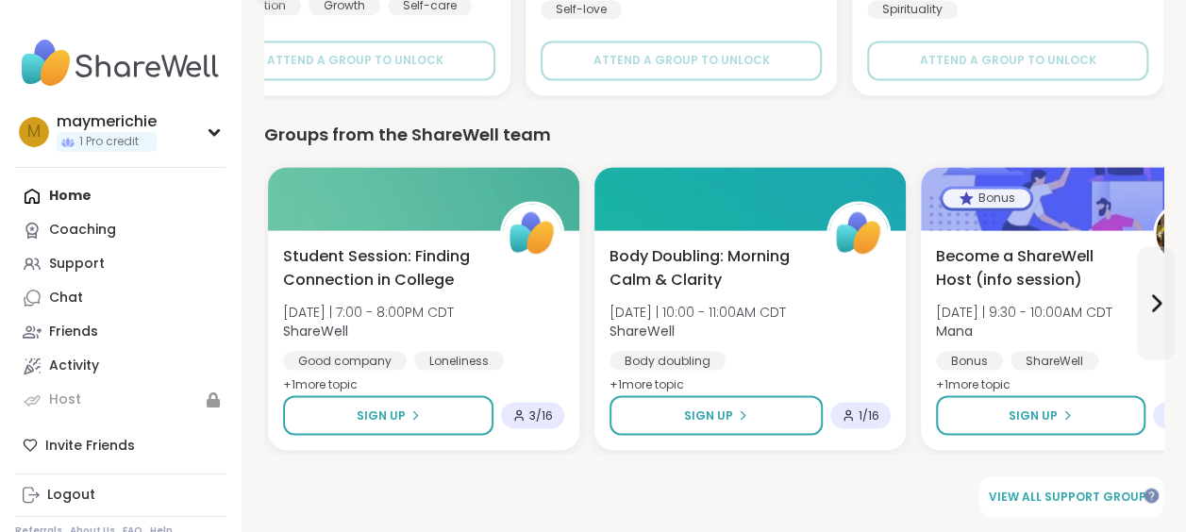
scroll to position [1503, 0]
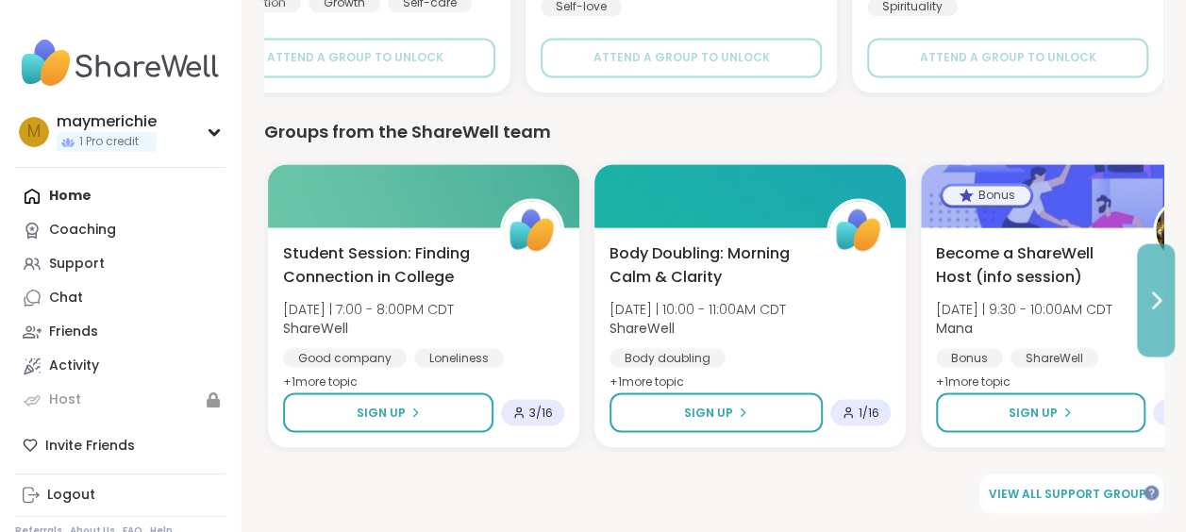
click at [1154, 299] on icon at bounding box center [1156, 300] width 23 height 23
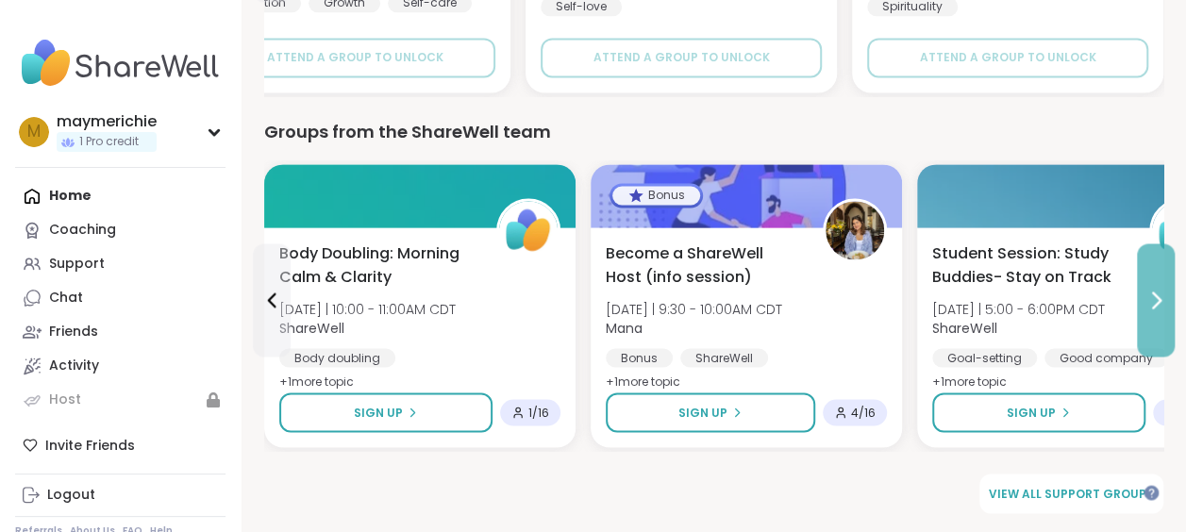
click at [1154, 299] on icon at bounding box center [1156, 300] width 23 height 23
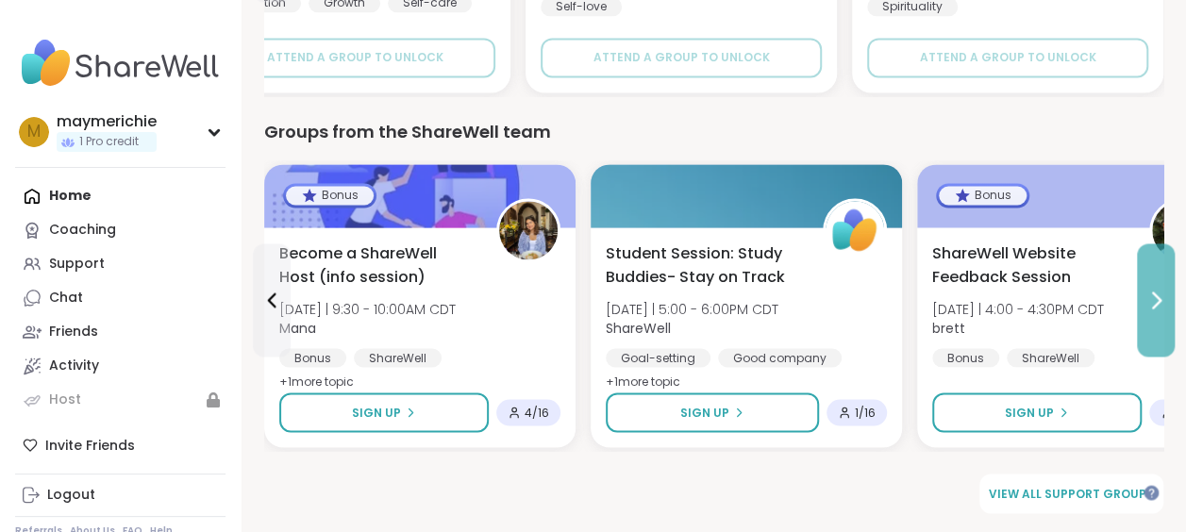
click at [1154, 299] on icon at bounding box center [1156, 300] width 23 height 23
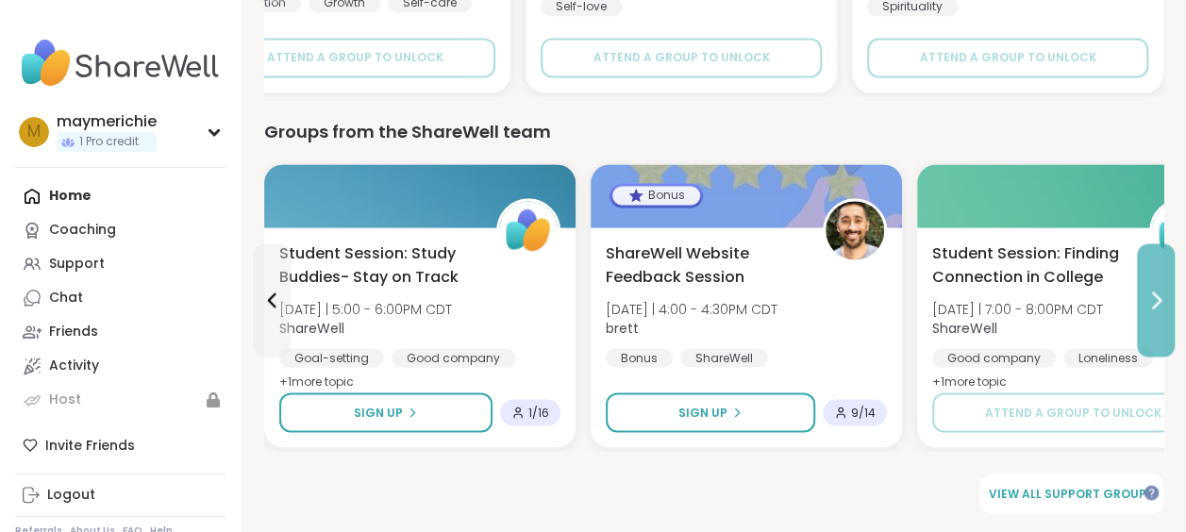
click at [1154, 299] on icon at bounding box center [1156, 300] width 23 height 23
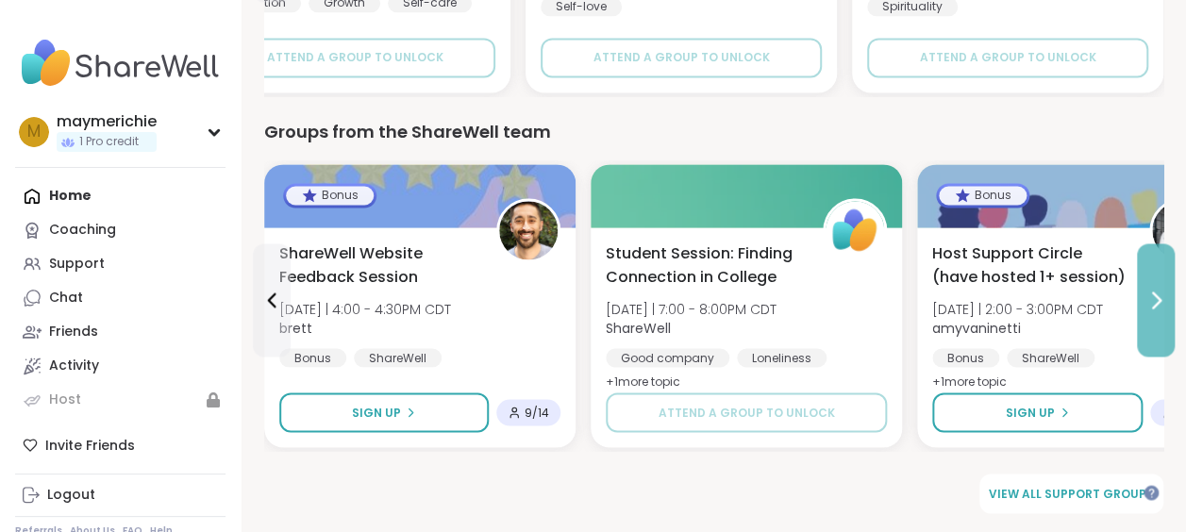
click at [1154, 299] on icon at bounding box center [1156, 300] width 23 height 23
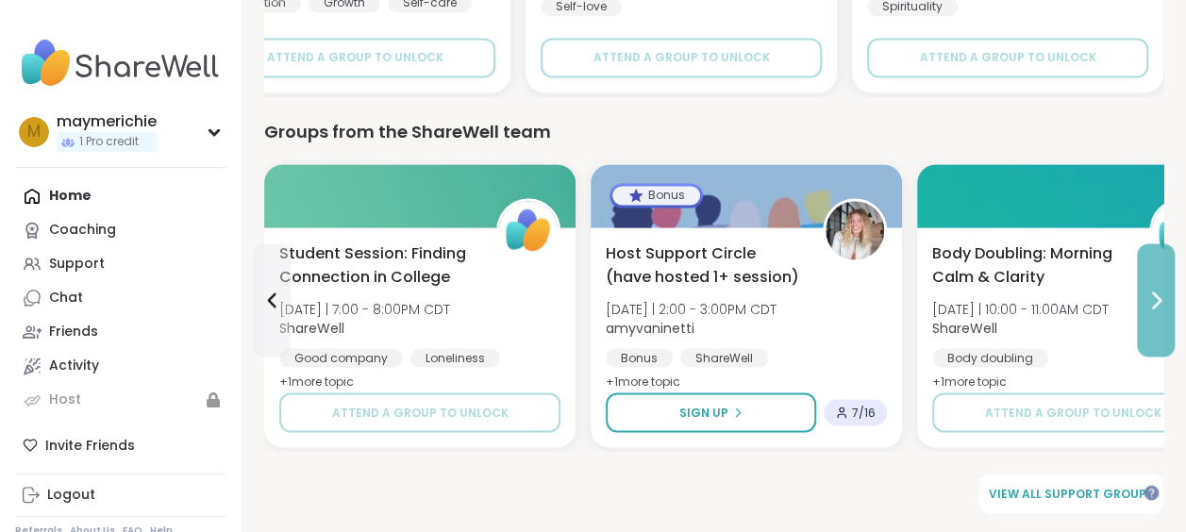
click at [1154, 299] on icon at bounding box center [1156, 300] width 23 height 23
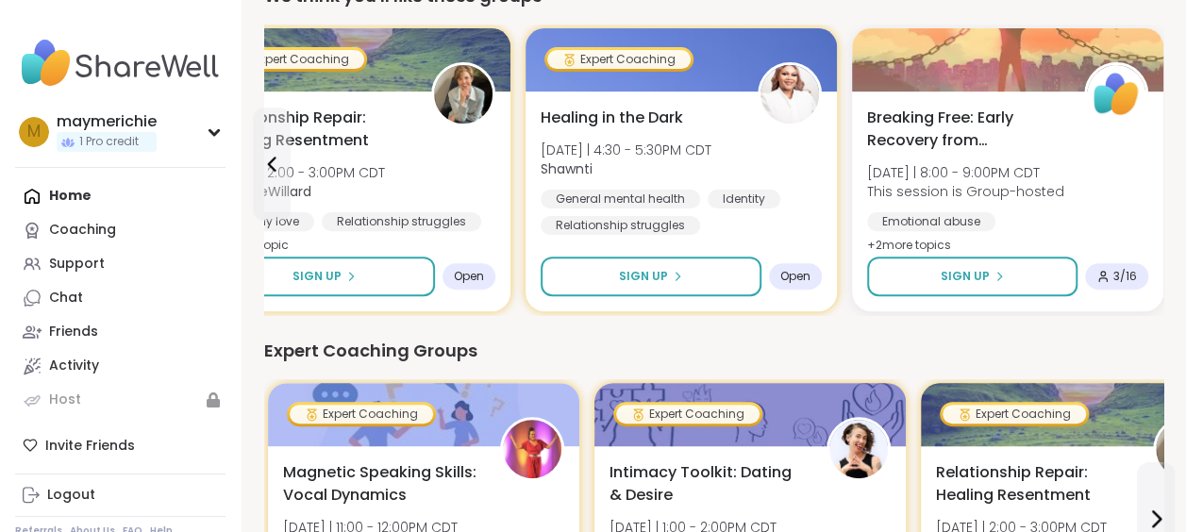
scroll to position [0, 0]
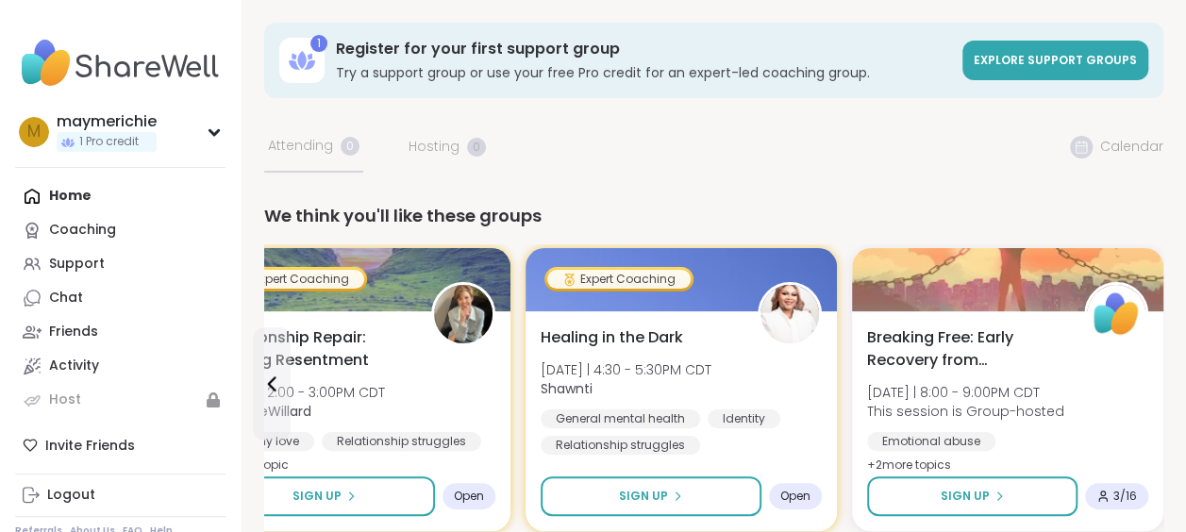
click at [69, 195] on div "Home Coaching Support Chat Friends Activity Host" at bounding box center [120, 298] width 210 height 238
click at [1057, 57] on span "Explore support groups" at bounding box center [1055, 60] width 163 height 16
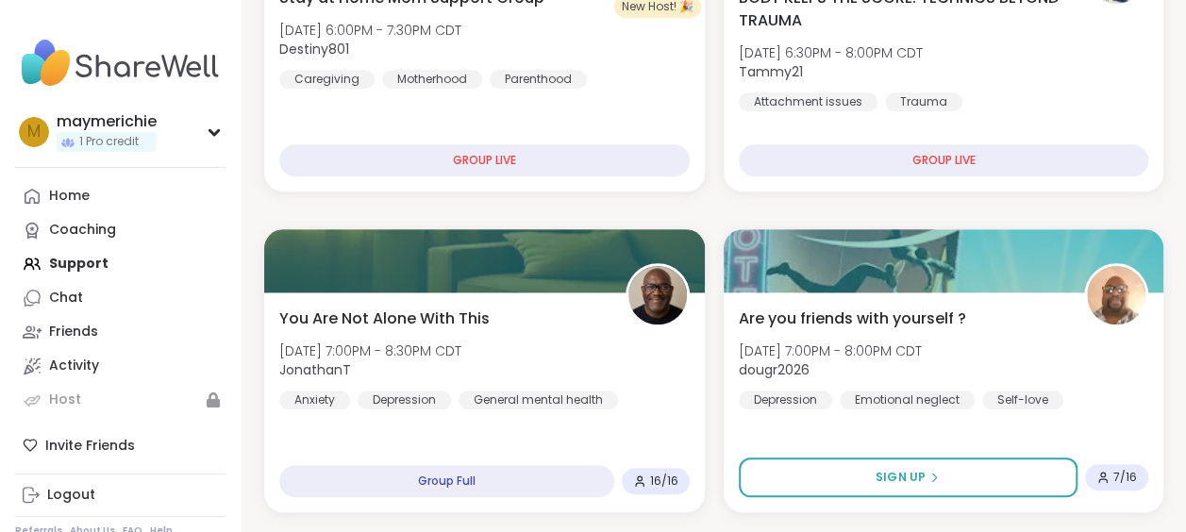
scroll to position [690, 0]
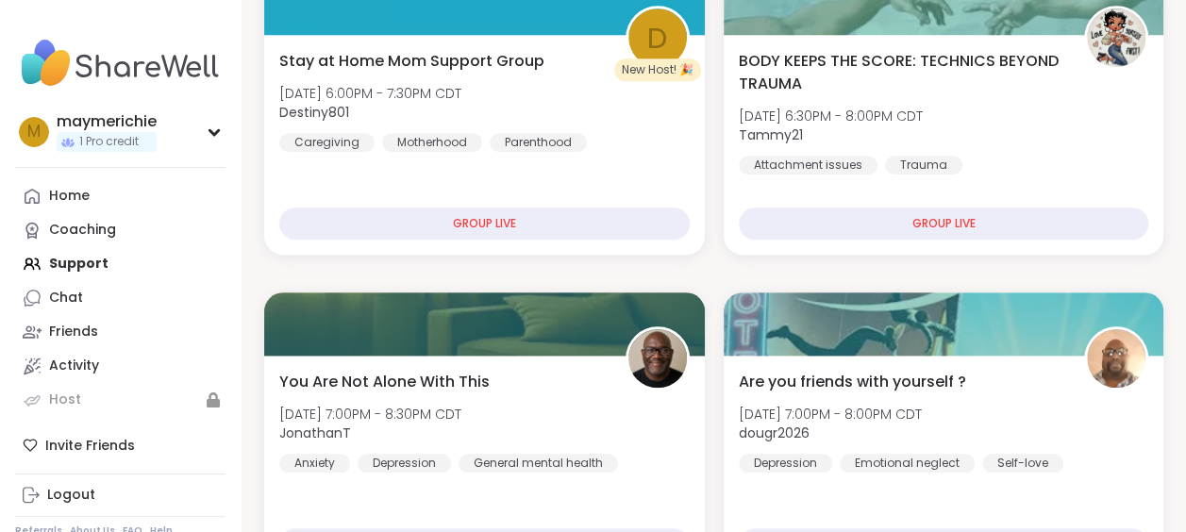
drag, startPoint x: 976, startPoint y: 0, endPoint x: 106, endPoint y: 10, distance: 870.1
click at [106, 10] on nav "m maymerichie 1 Pro credit Profile Membership Settings Help Home Coaching Suppo…" at bounding box center [121, 283] width 242 height 566
